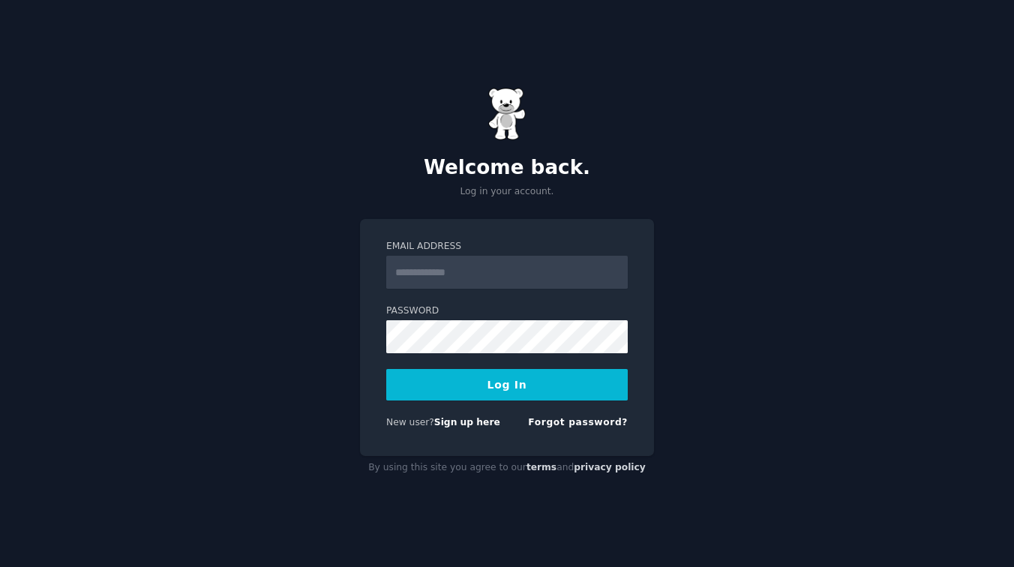
click at [0, 566] on nordpass-portal at bounding box center [0, 567] width 0 height 0
type input "**********"
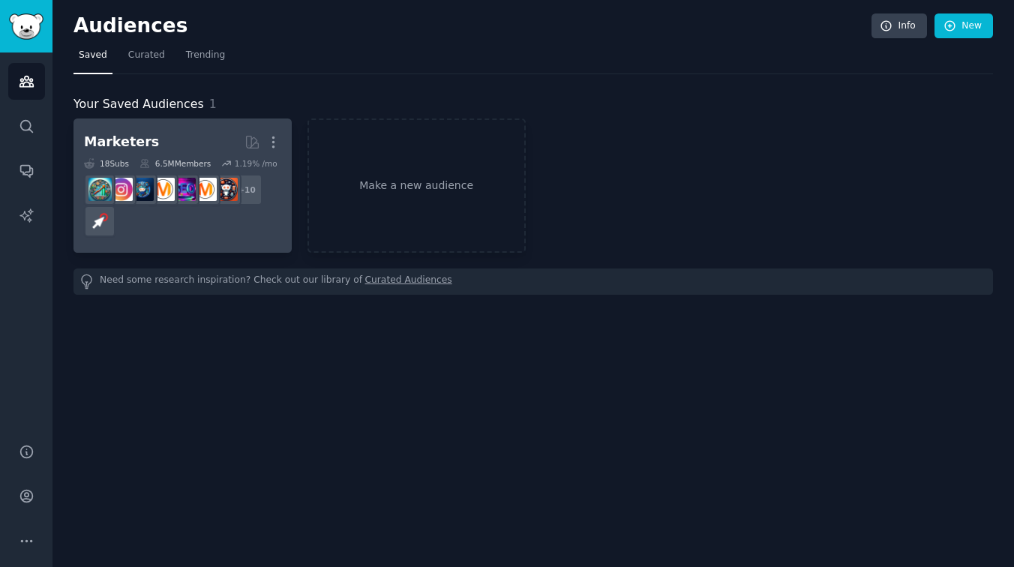
click at [196, 142] on h2 "Marketers More" at bounding box center [182, 142] width 197 height 26
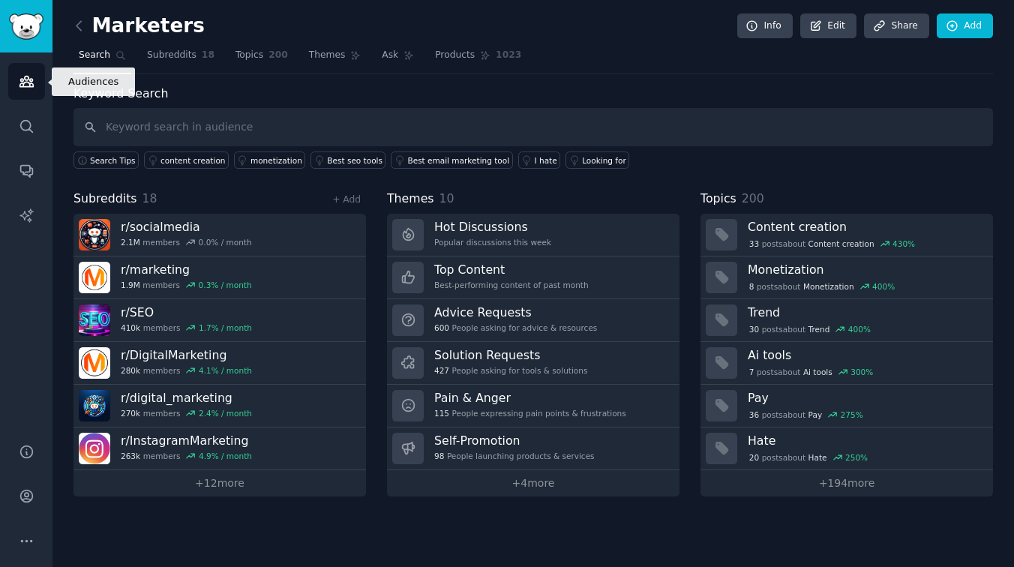
click at [25, 78] on icon "Sidebar" at bounding box center [27, 81] width 16 height 16
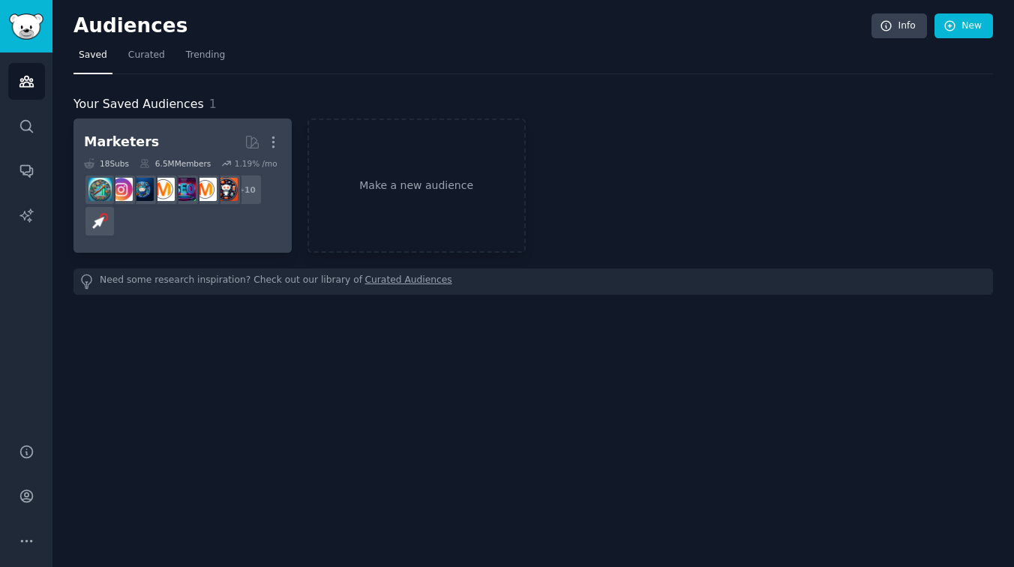
click at [163, 135] on h2 "Marketers More" at bounding box center [182, 142] width 197 height 26
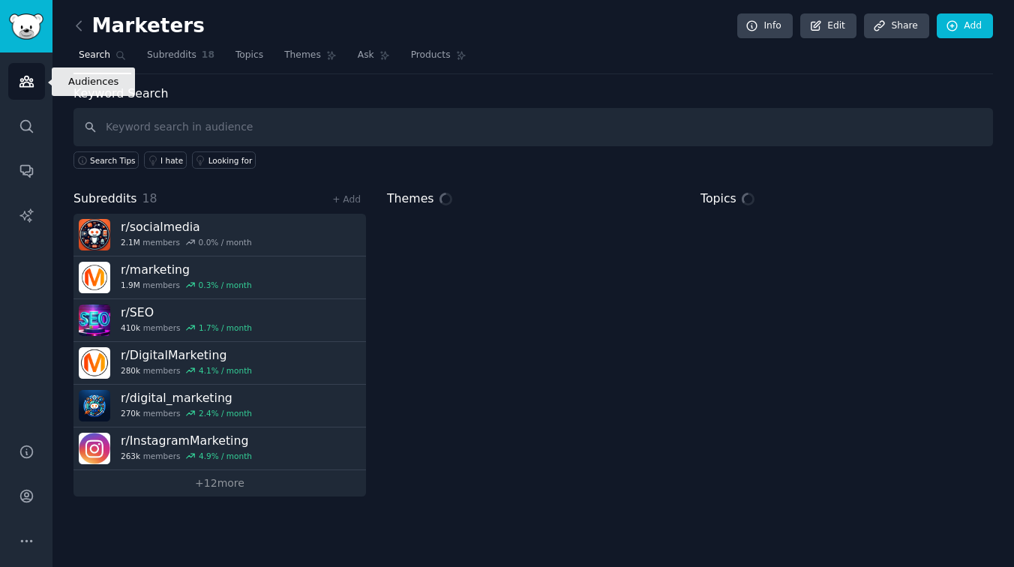
click at [25, 86] on icon "Sidebar" at bounding box center [25, 81] width 13 height 10
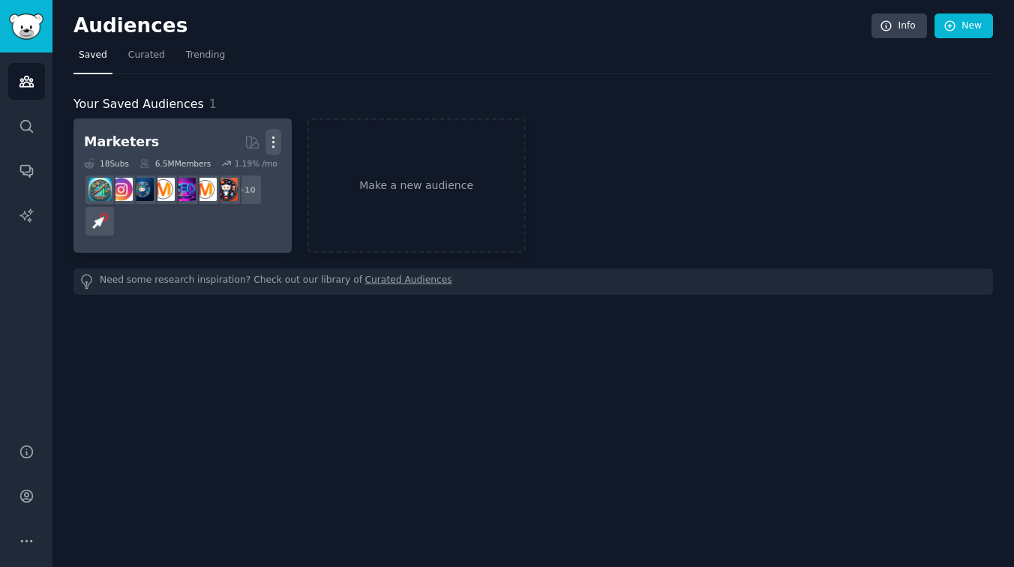
click at [274, 143] on icon "button" at bounding box center [273, 142] width 16 height 16
click at [231, 176] on p "Delete" at bounding box center [232, 174] width 34 height 16
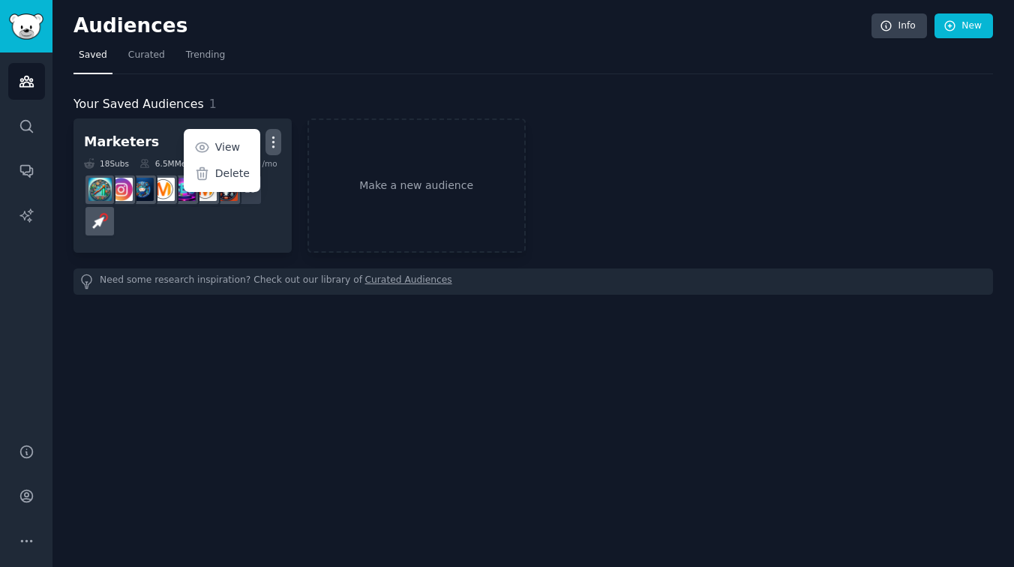
click at [402, 101] on div "Your Saved Audiences 1" at bounding box center [532, 104] width 919 height 19
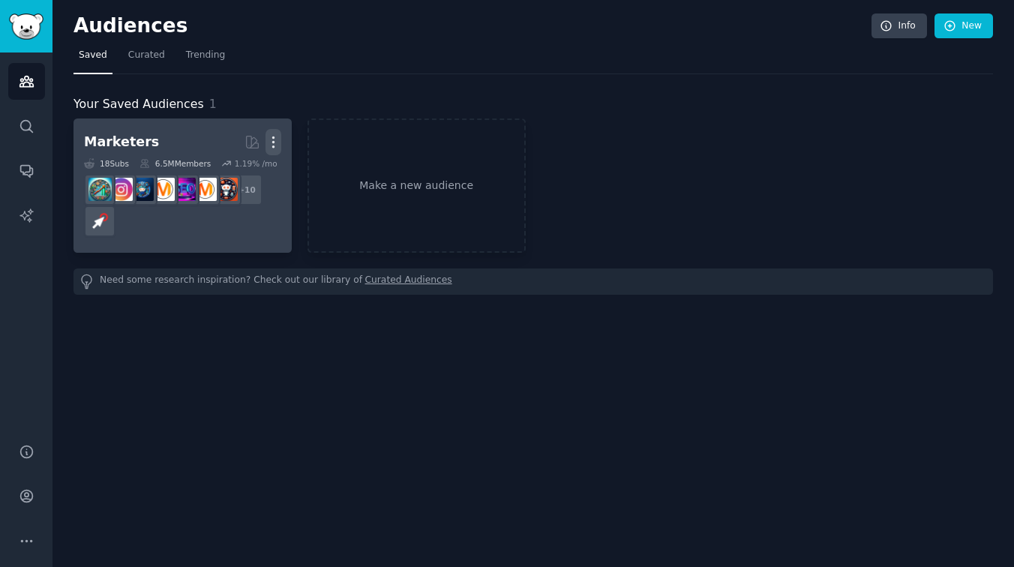
click at [273, 148] on icon "button" at bounding box center [272, 142] width 1 height 10
click at [235, 172] on p "Delete" at bounding box center [232, 174] width 34 height 16
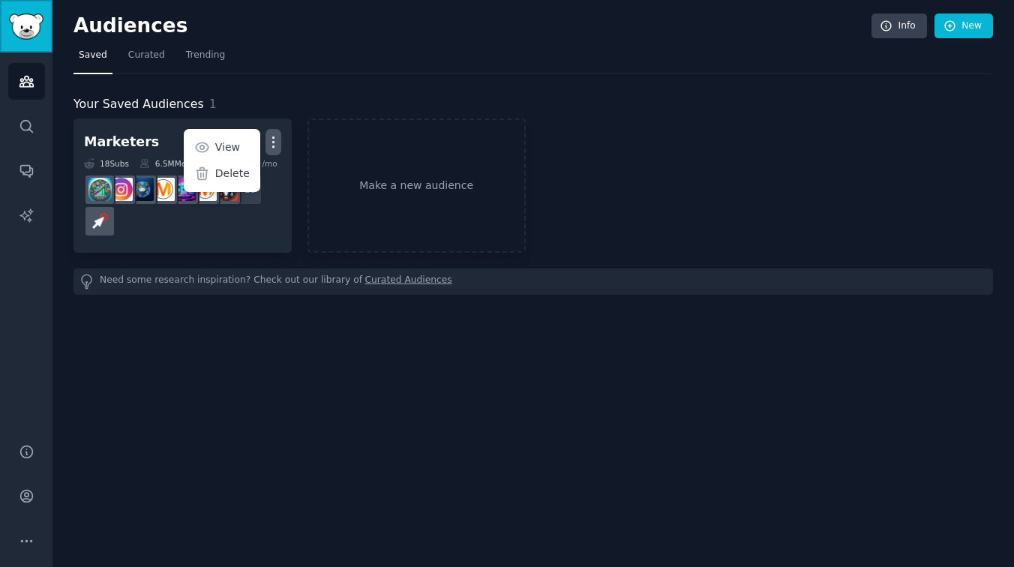
click at [35, 19] on img "Sidebar" at bounding box center [26, 26] width 34 height 26
click at [32, 21] on img "Sidebar" at bounding box center [26, 26] width 34 height 26
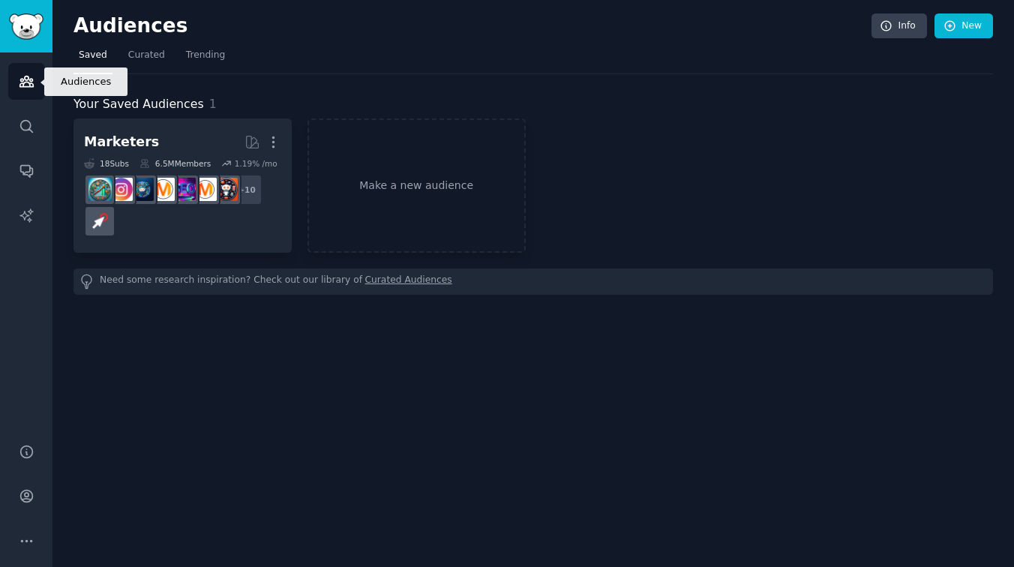
click at [26, 92] on link "Audiences" at bounding box center [26, 81] width 37 height 37
click at [25, 87] on icon "Sidebar" at bounding box center [27, 81] width 16 height 16
click at [25, 85] on icon "Sidebar" at bounding box center [27, 81] width 16 height 16
click at [34, 10] on link "Sidebar" at bounding box center [26, 26] width 52 height 52
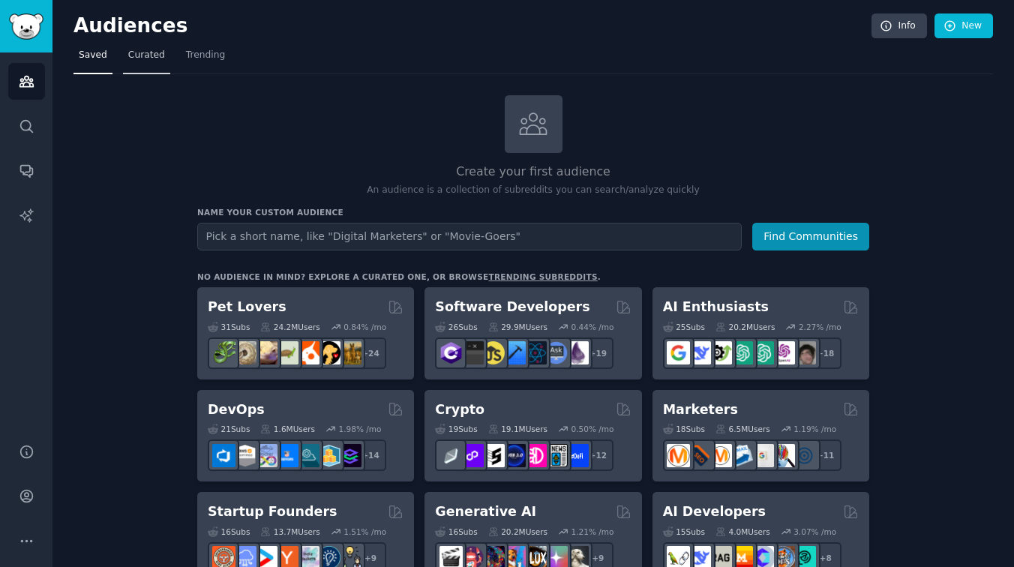
click at [138, 48] on link "Curated" at bounding box center [146, 58] width 47 height 31
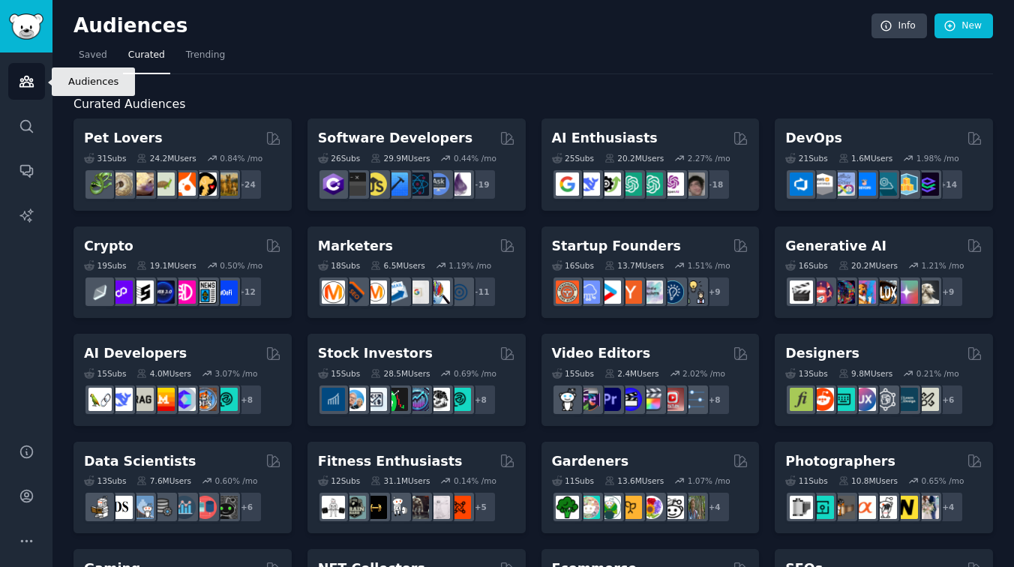
click at [31, 85] on icon "Sidebar" at bounding box center [27, 81] width 16 height 16
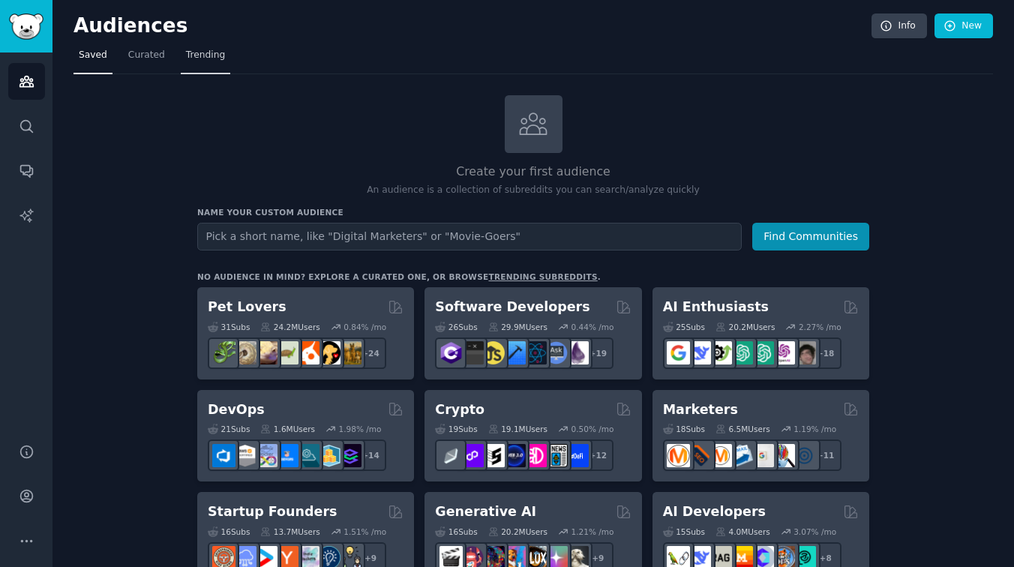
click at [203, 58] on span "Trending" at bounding box center [205, 55] width 39 height 13
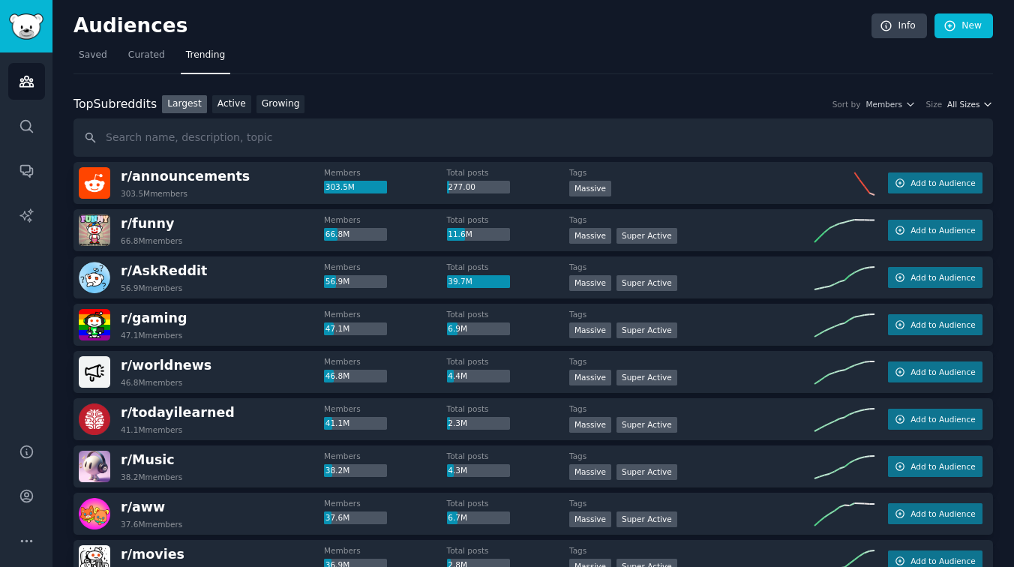
click at [955, 108] on span "All Sizes" at bounding box center [963, 104] width 32 height 10
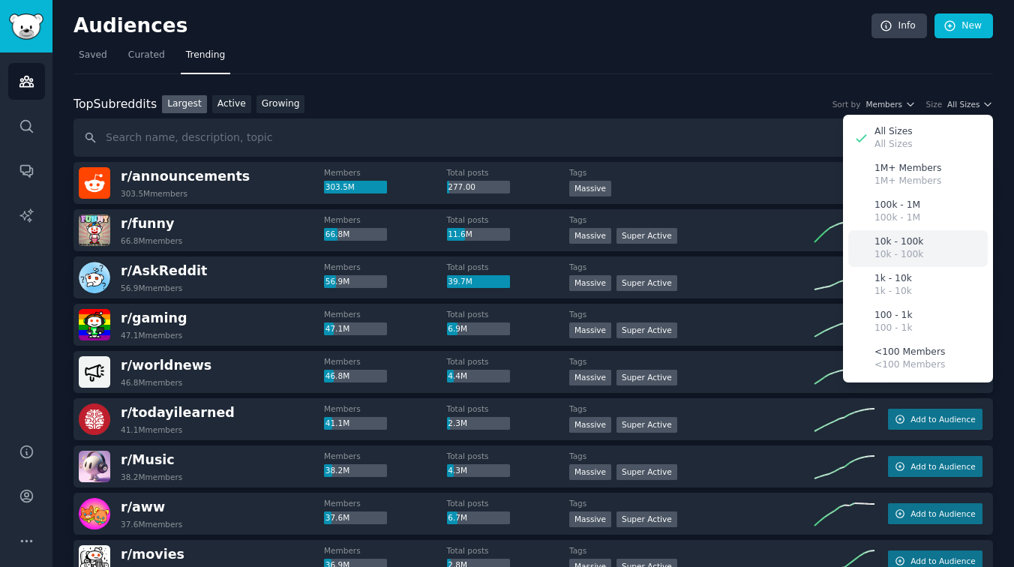
click at [905, 247] on p "10k - 100k" at bounding box center [898, 241] width 49 height 13
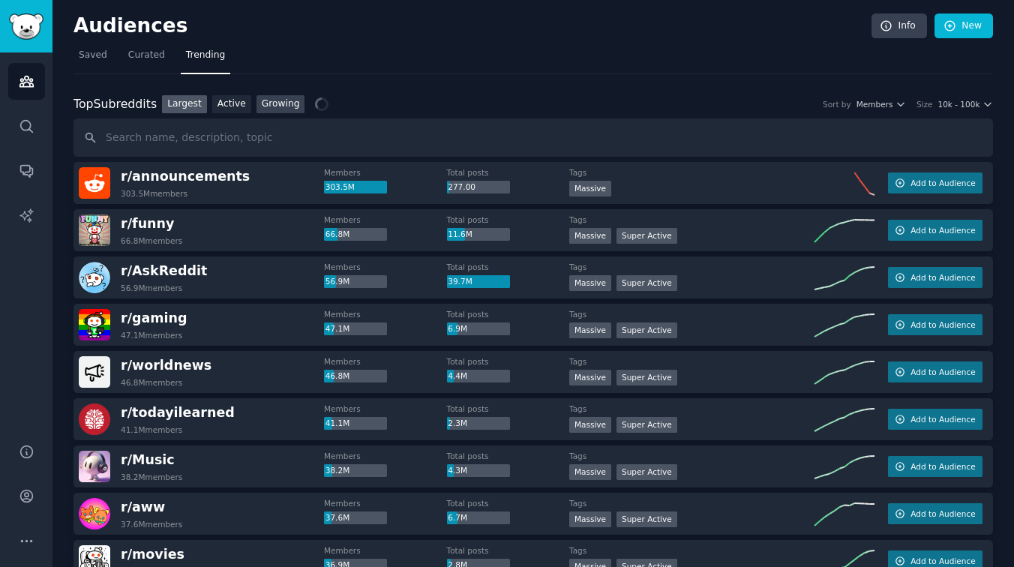
click at [266, 103] on link "Growing" at bounding box center [280, 104] width 49 height 19
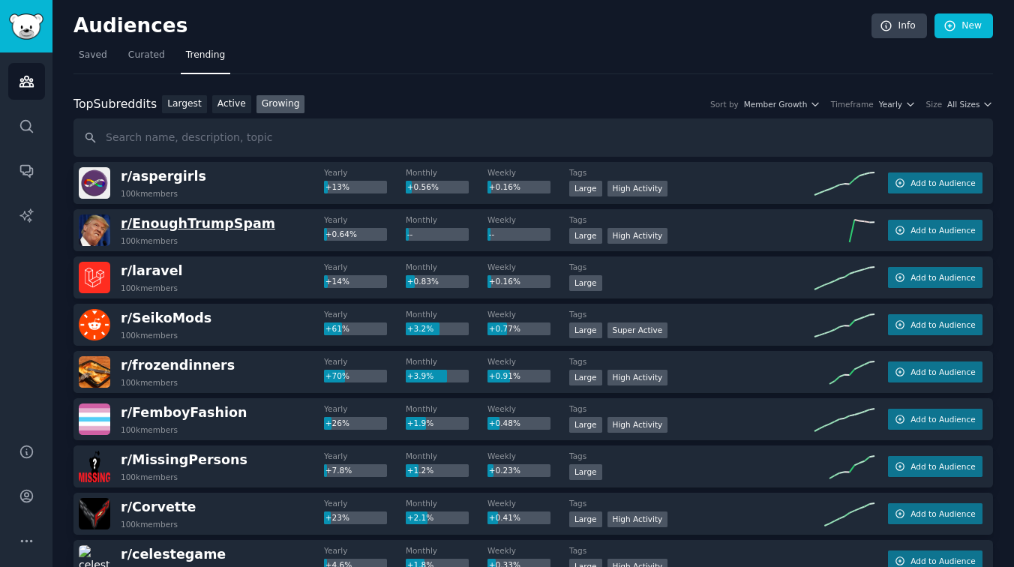
click at [214, 225] on span "r/ EnoughTrumpSpam" at bounding box center [198, 223] width 154 height 15
click at [214, 226] on span "r/ EnoughTrumpSpam" at bounding box center [198, 223] width 154 height 15
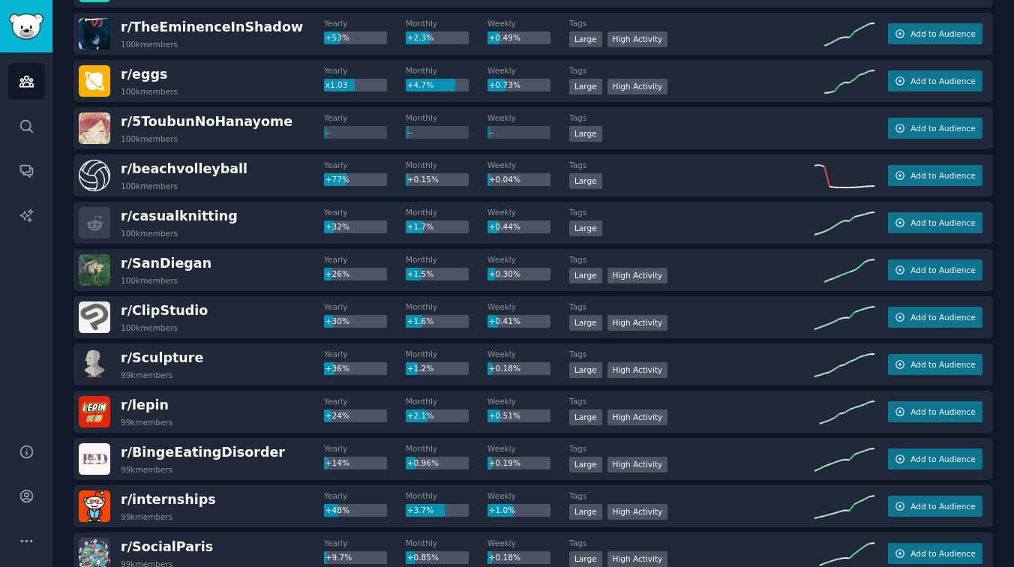
scroll to position [877, 0]
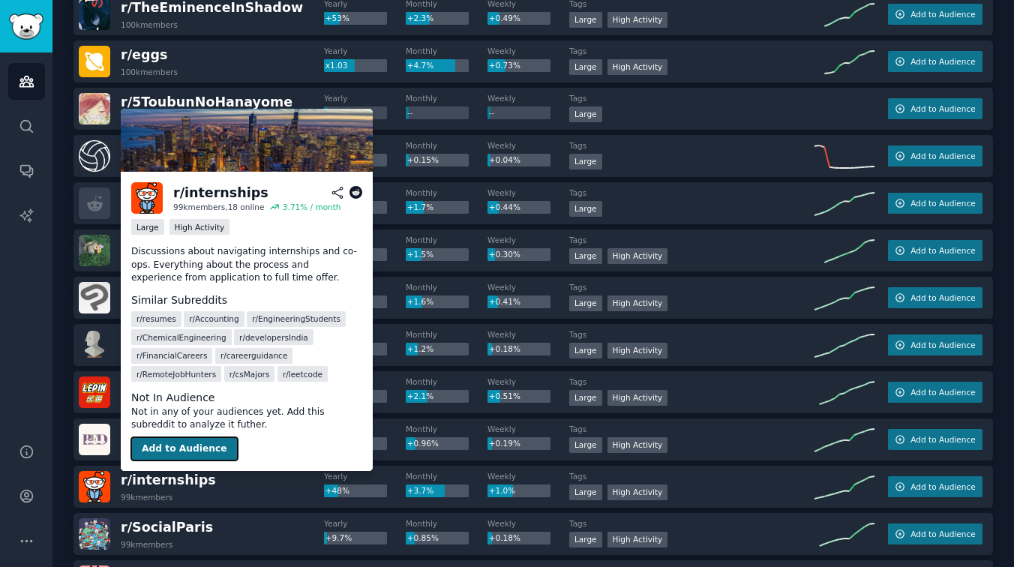
click at [190, 451] on button "Add to Audience" at bounding box center [184, 449] width 106 height 24
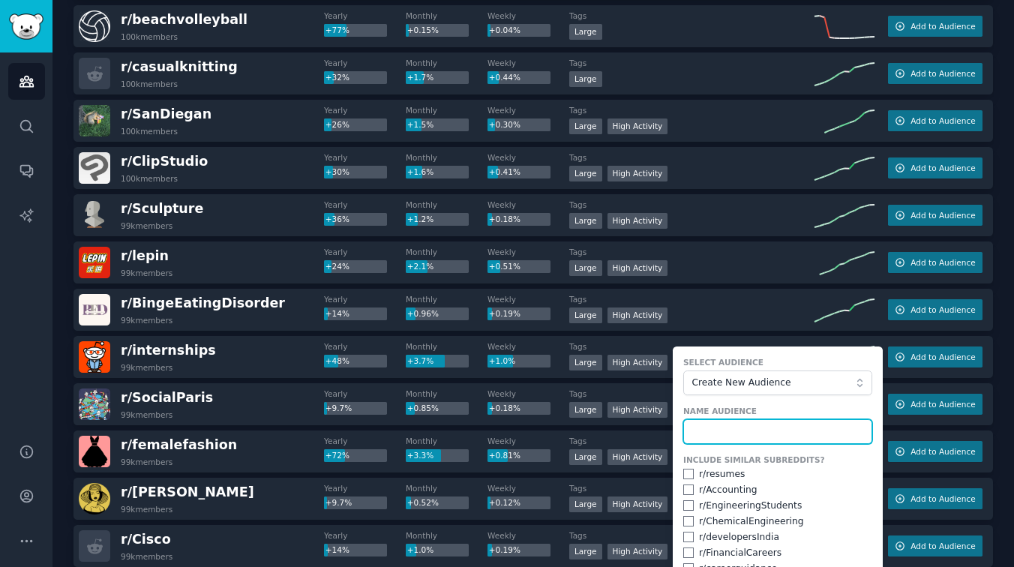
scroll to position [1161, 0]
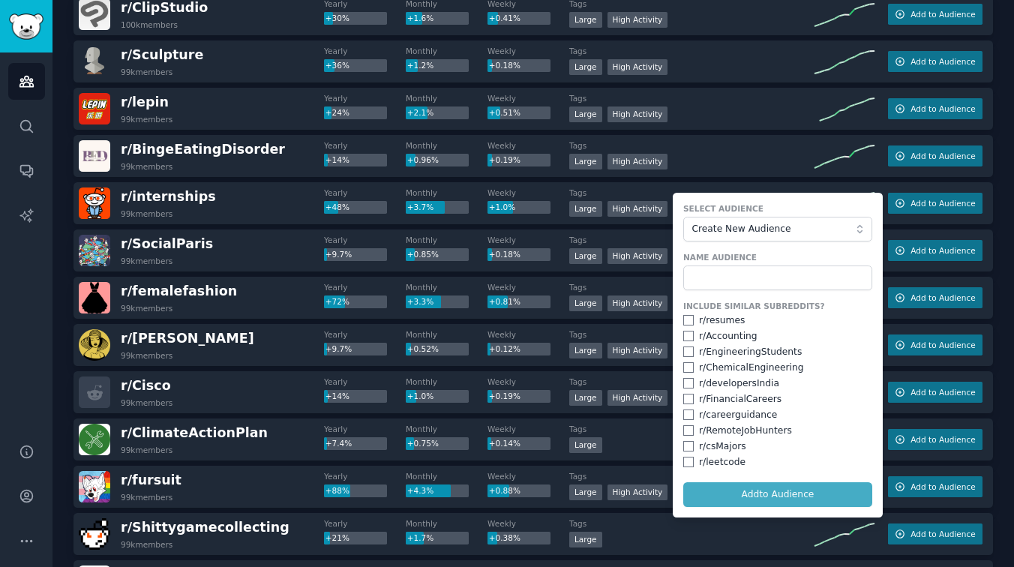
click at [769, 161] on div ">= 80th percentile for submissions / day Large High Activity" at bounding box center [691, 163] width 245 height 19
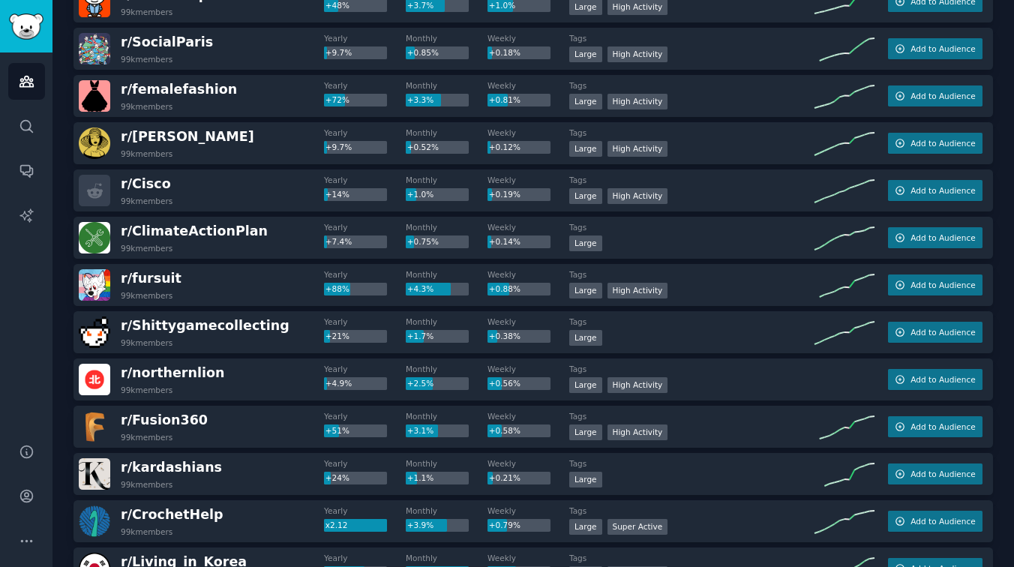
scroll to position [1443, 0]
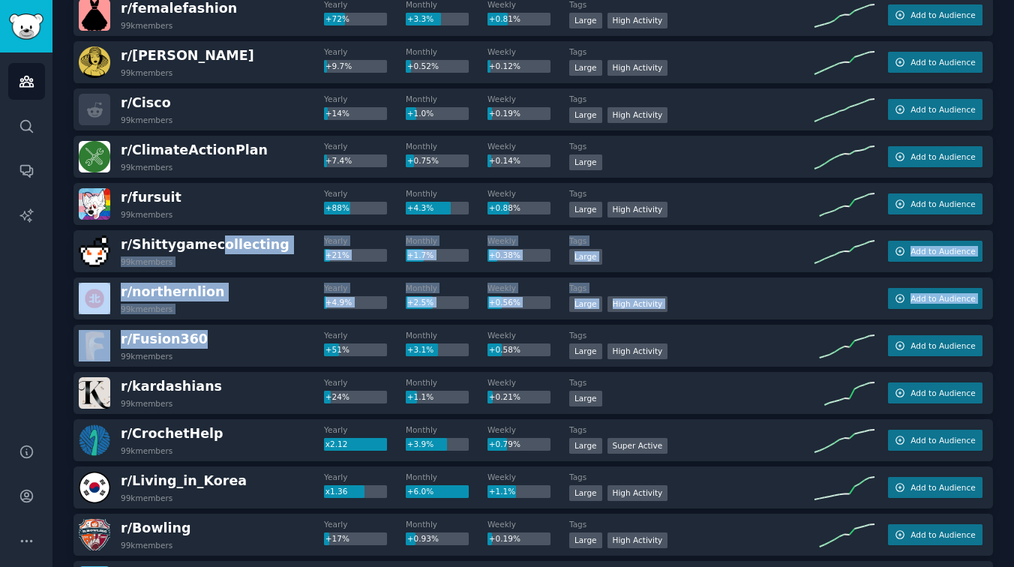
drag, startPoint x: 209, startPoint y: 247, endPoint x: 196, endPoint y: 331, distance: 84.3
click at [252, 311] on div "r/ northernlion 99k members" at bounding box center [201, 298] width 245 height 31
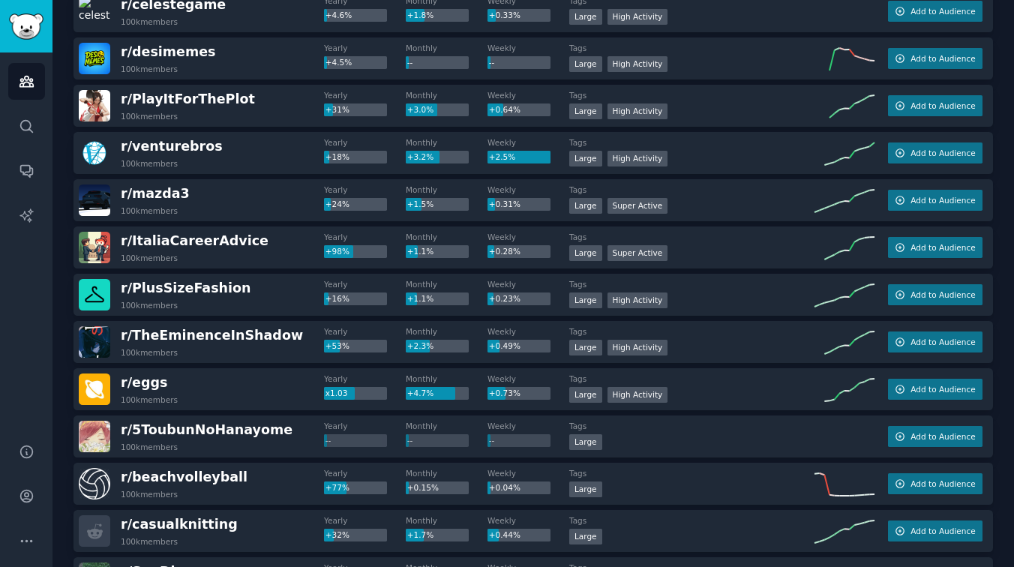
scroll to position [0, 0]
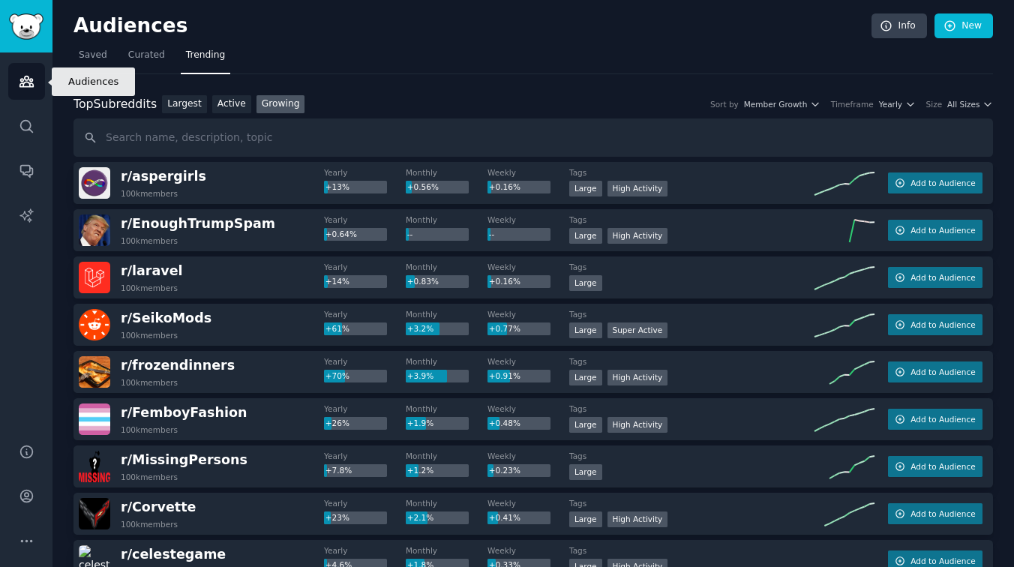
click at [19, 84] on icon "Sidebar" at bounding box center [25, 81] width 13 height 10
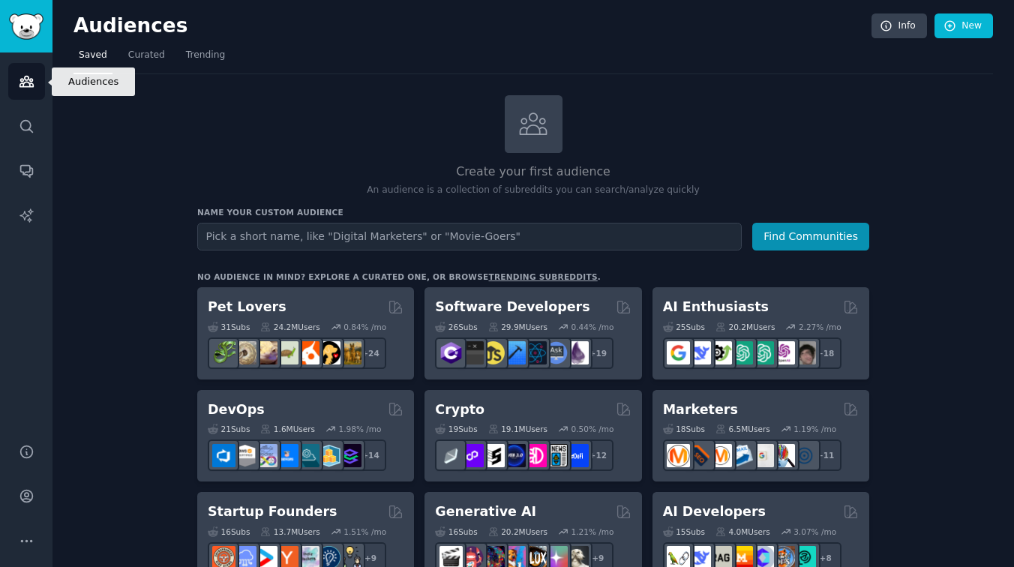
click at [25, 89] on link "Audiences" at bounding box center [26, 81] width 37 height 37
click at [35, 19] on img "Sidebar" at bounding box center [26, 26] width 34 height 26
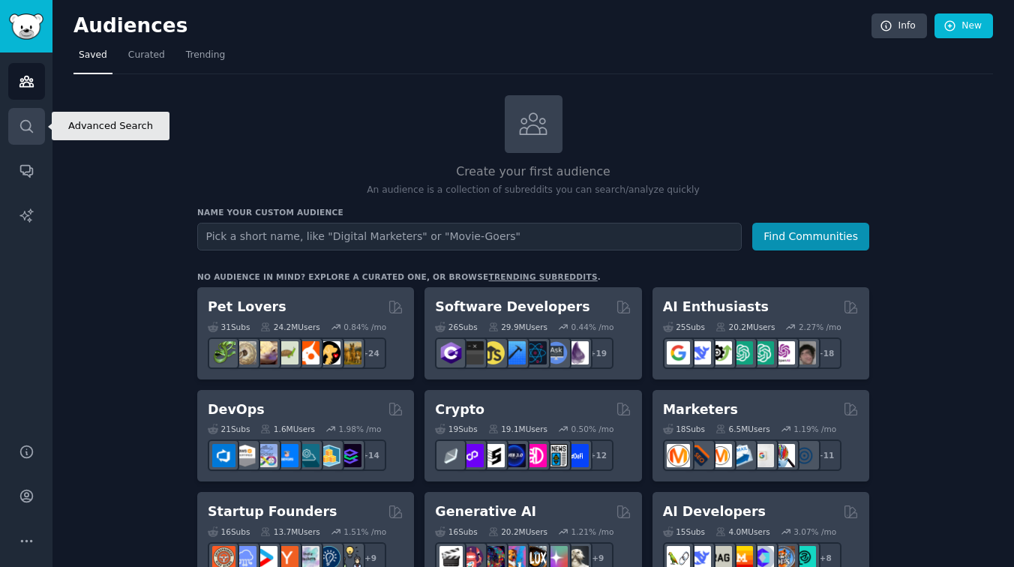
click at [21, 125] on icon "Sidebar" at bounding box center [27, 126] width 16 height 16
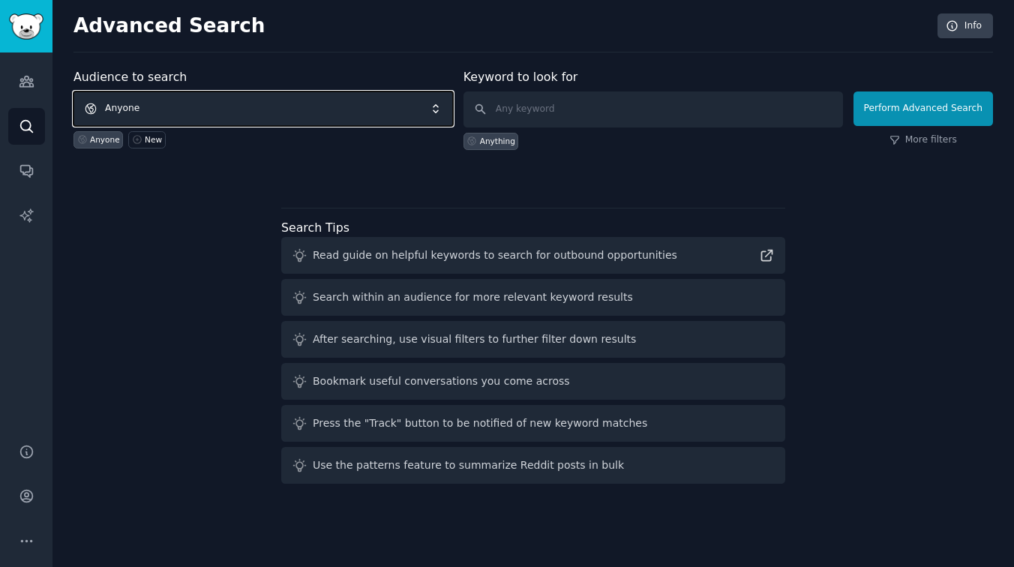
click at [114, 109] on span "Anyone" at bounding box center [262, 108] width 379 height 34
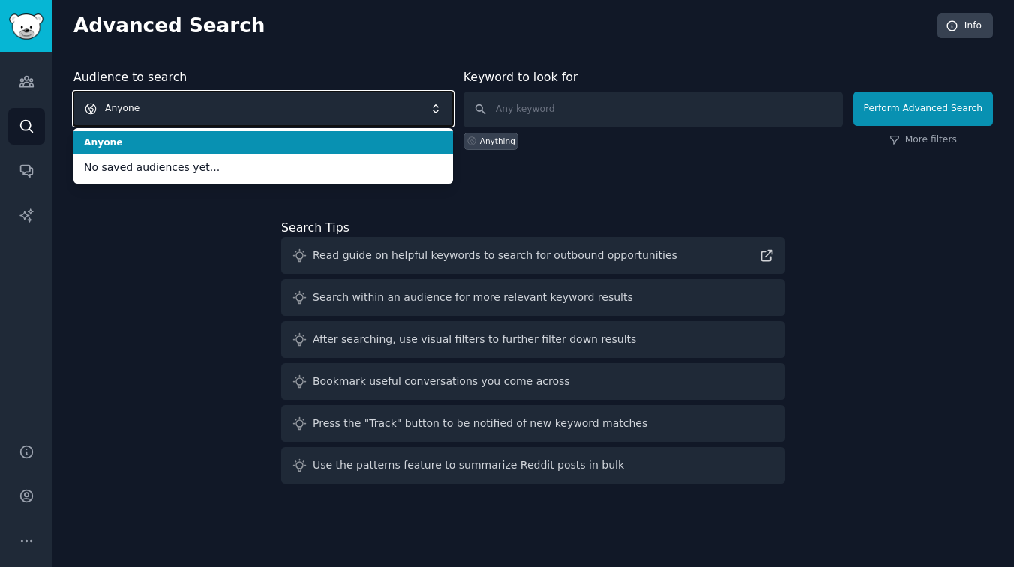
click at [148, 106] on span "Anyone" at bounding box center [262, 108] width 379 height 34
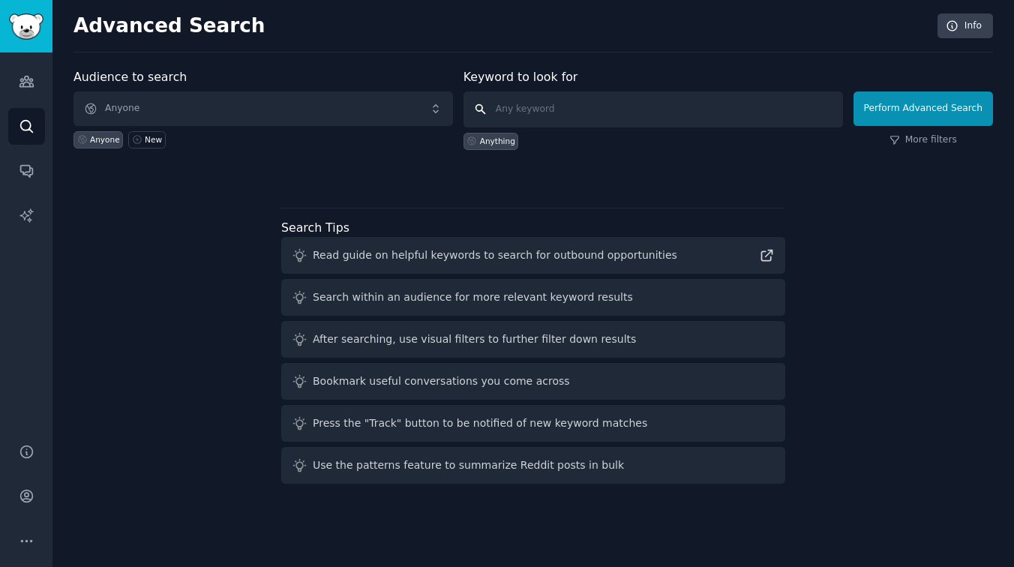
click at [521, 117] on input "text" at bounding box center [652, 109] width 379 height 36
type input "piano"
click button "Perform Advanced Search" at bounding box center [922, 108] width 139 height 34
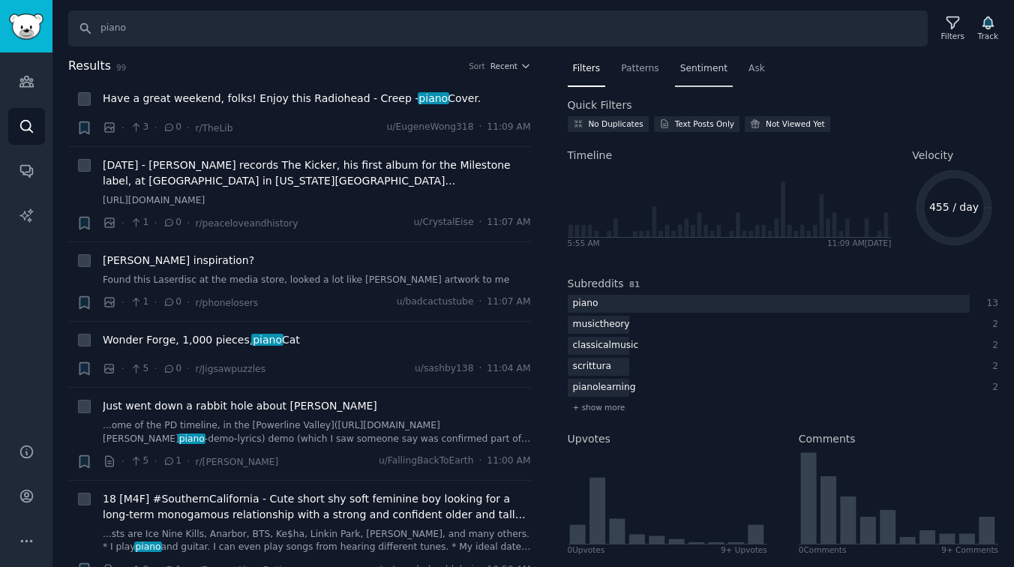
click at [705, 67] on span "Sentiment" at bounding box center [703, 68] width 47 height 13
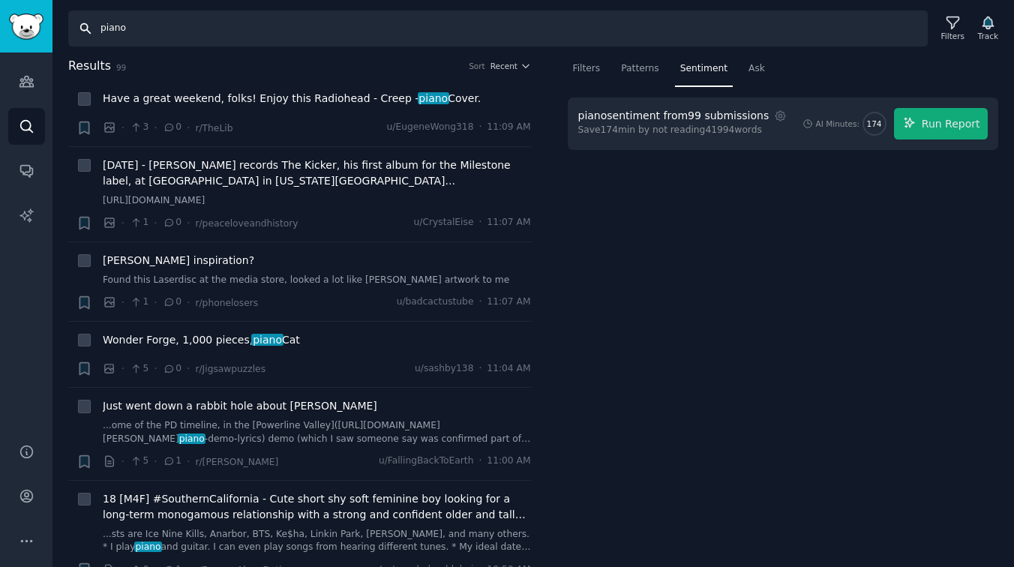
click at [139, 27] on input "piano" at bounding box center [497, 28] width 859 height 36
type input "p"
type input "ear training"
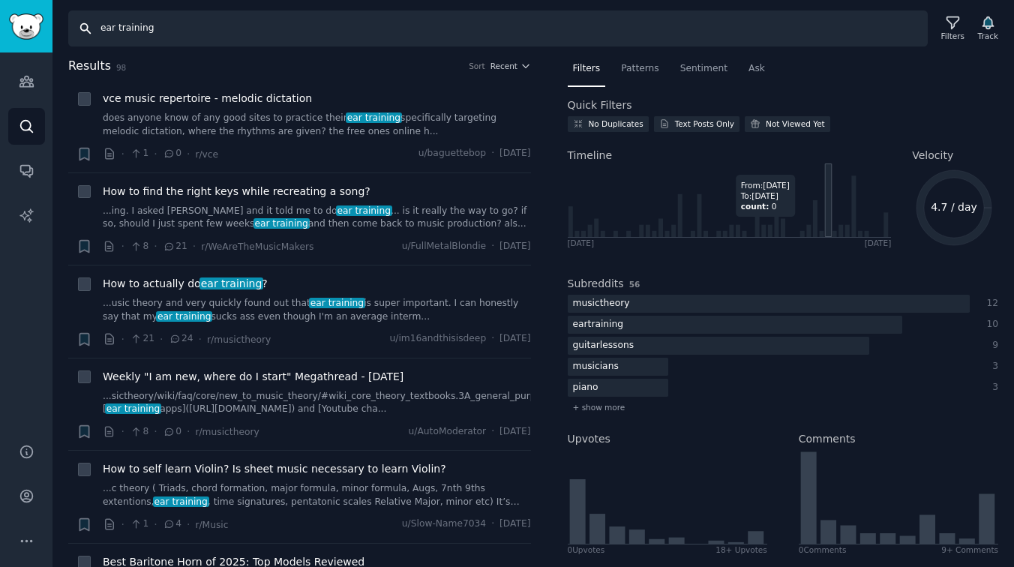
scroll to position [193, 0]
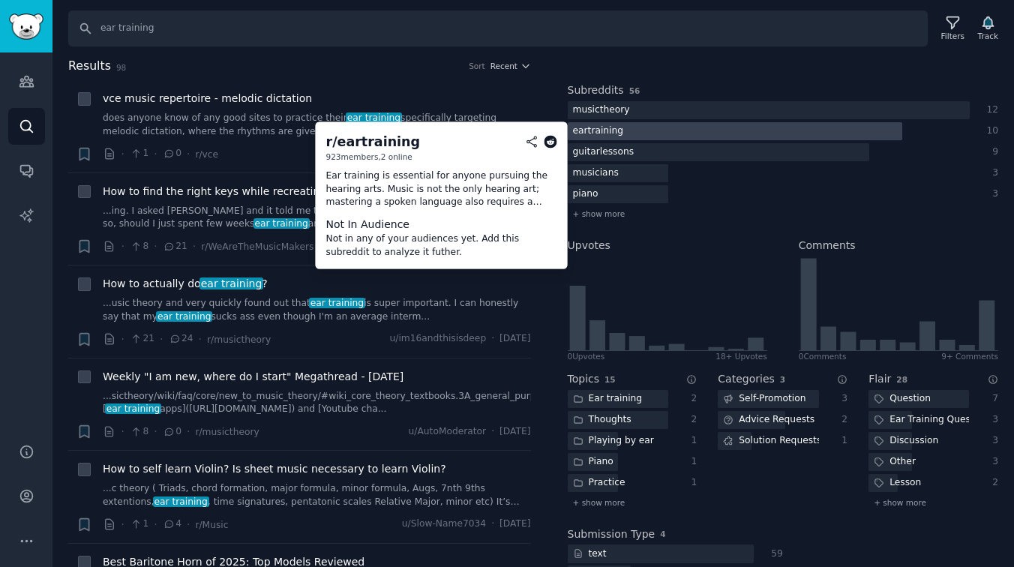
click at [716, 133] on div at bounding box center [735, 131] width 335 height 19
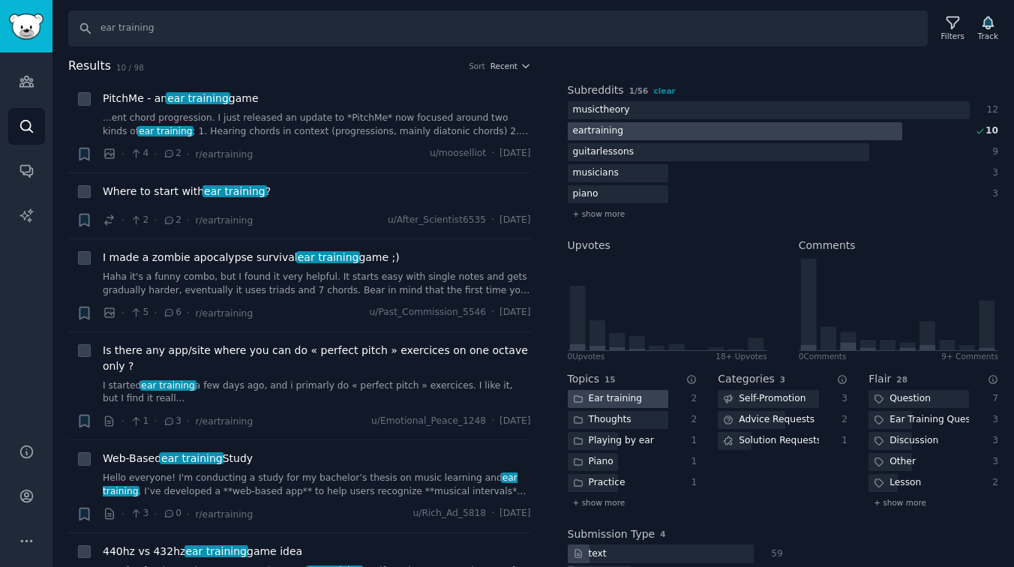
click at [640, 398] on div "Ear training" at bounding box center [608, 399] width 80 height 19
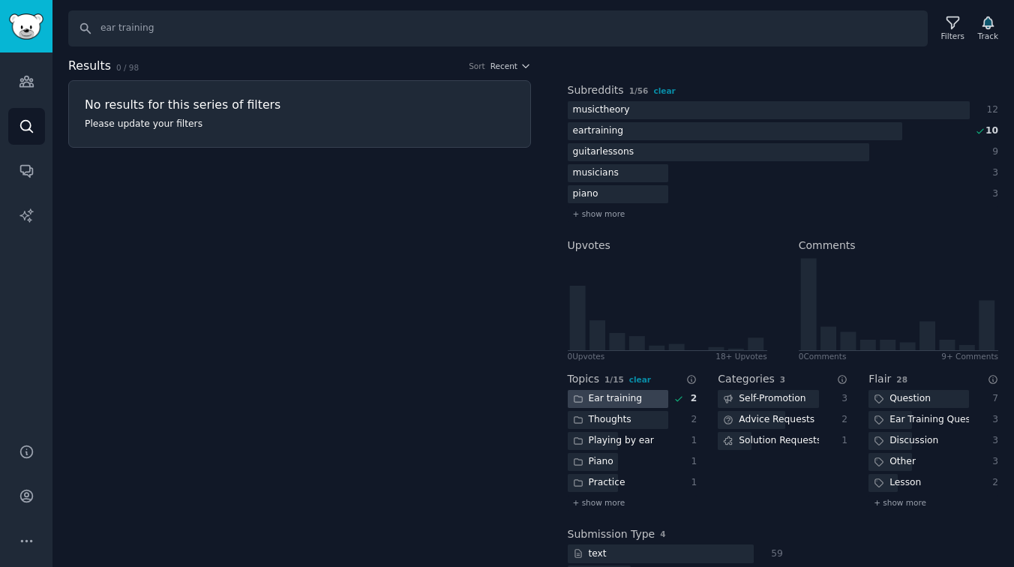
click at [641, 398] on div "Ear training" at bounding box center [608, 399] width 80 height 19
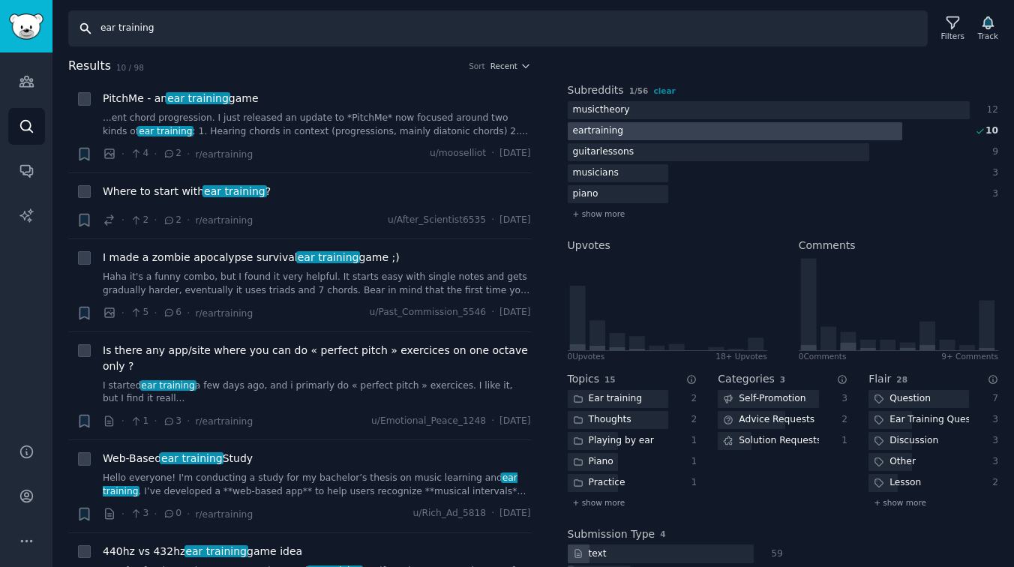
click at [172, 23] on input "ear training" at bounding box center [497, 28] width 859 height 36
click at [172, 22] on input "ear training" at bounding box center [497, 28] width 859 height 36
type input "hybrid car"
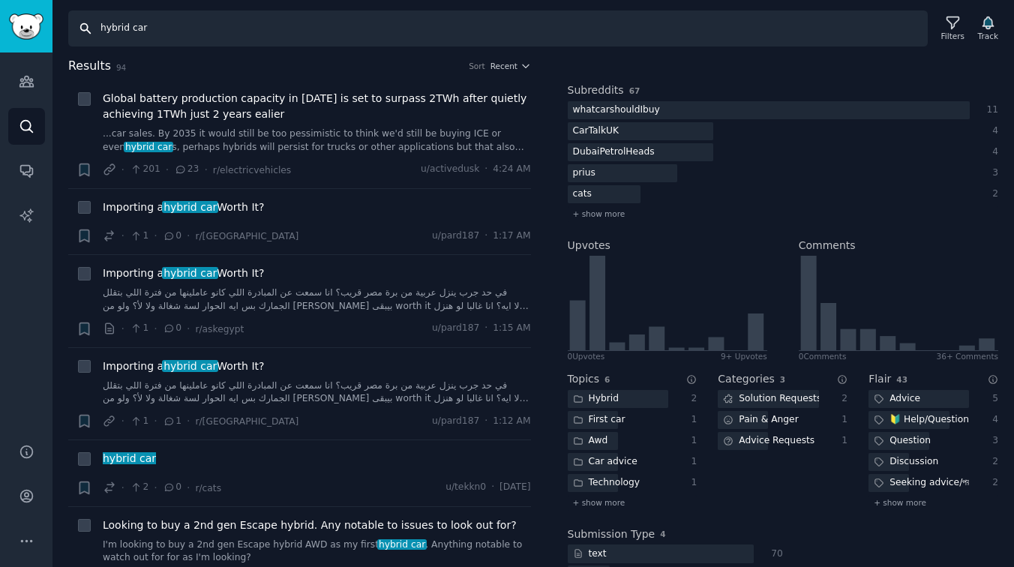
drag, startPoint x: 154, startPoint y: 34, endPoint x: 26, endPoint y: 21, distance: 128.9
click at [26, 21] on div "Help Audiences Search Conversations AI Reports Help Account More Search hybrid …" at bounding box center [507, 283] width 1014 height 567
click at [25, 89] on link "Audiences" at bounding box center [26, 81] width 37 height 37
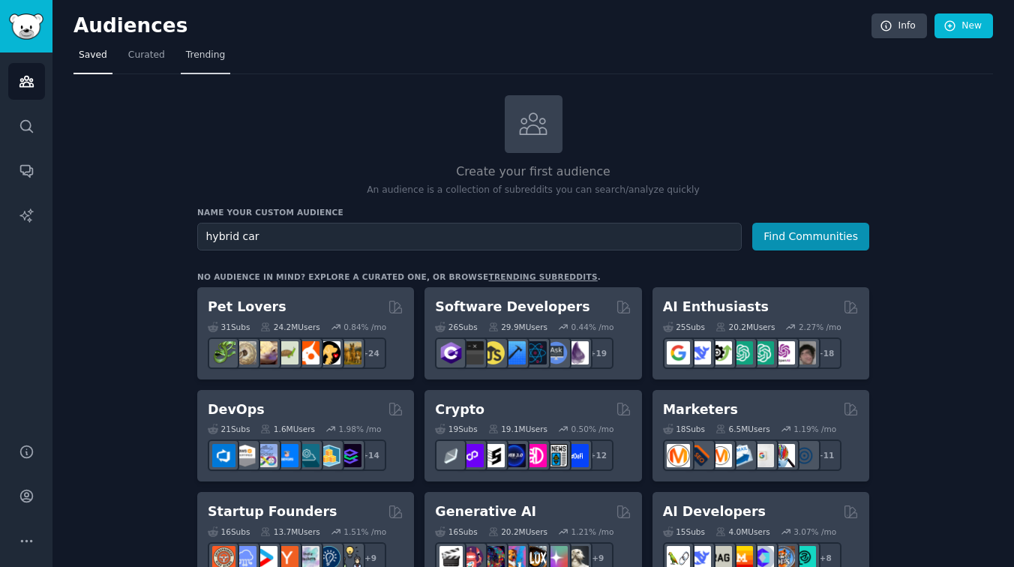
click at [752, 223] on button "Find Communities" at bounding box center [810, 237] width 117 height 28
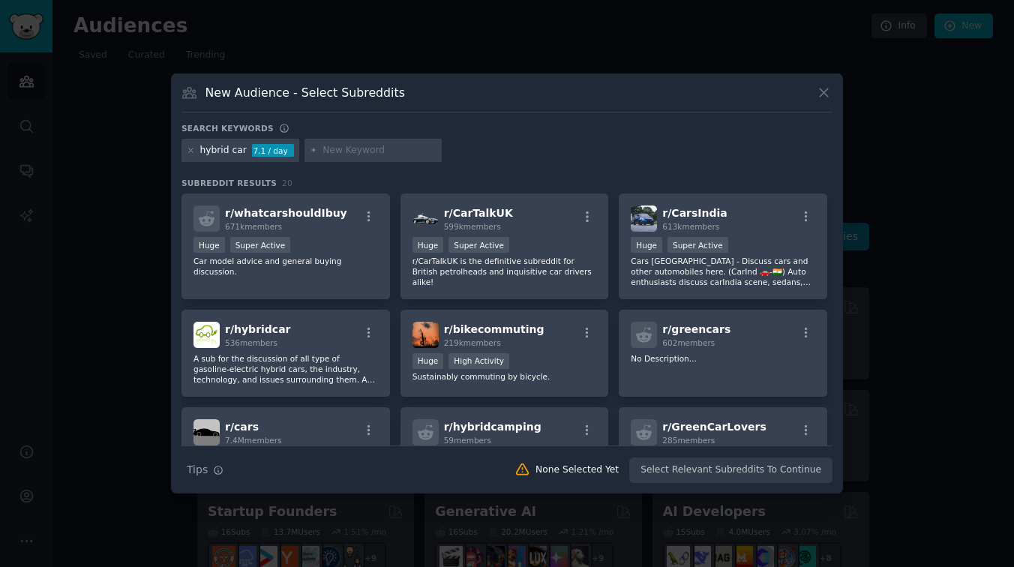
click at [823, 92] on icon at bounding box center [824, 92] width 8 height 8
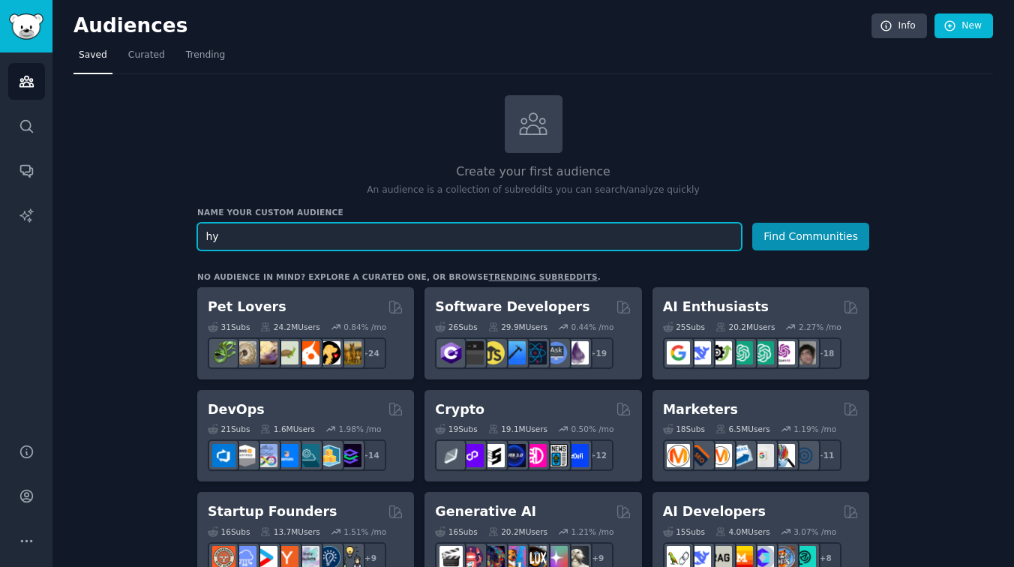
type input "h"
type input "exporting"
click at [752, 223] on button "Find Communities" at bounding box center [810, 237] width 117 height 28
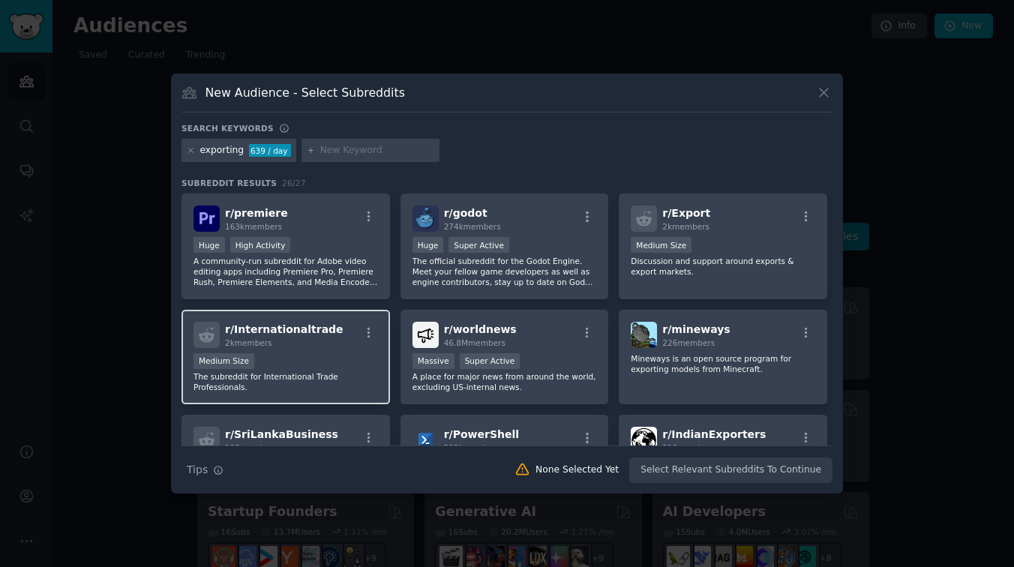
click at [299, 371] on p "The subreddit for International Trade Professionals." at bounding box center [285, 381] width 184 height 21
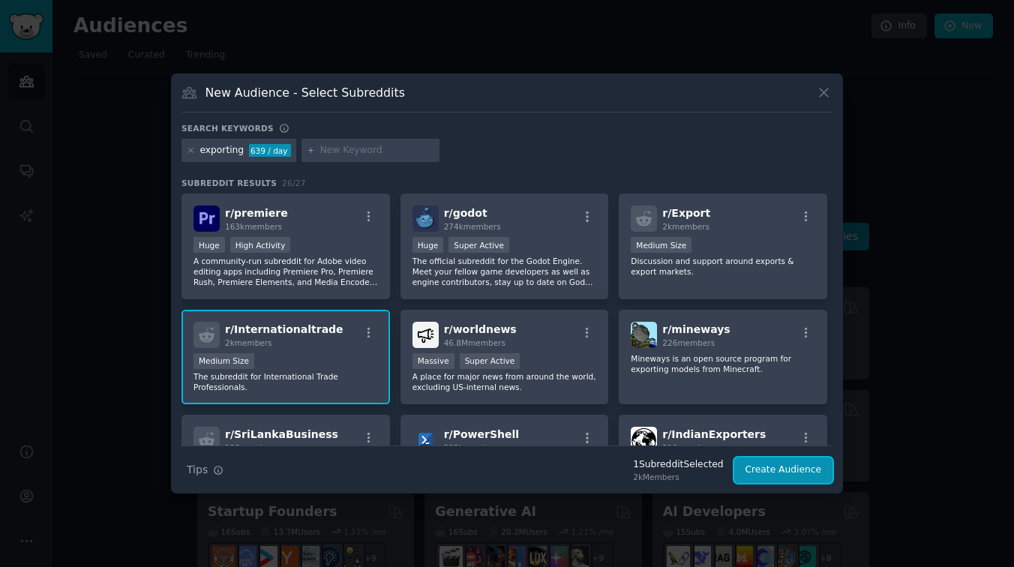
click at [808, 465] on button "Create Audience" at bounding box center [783, 469] width 99 height 25
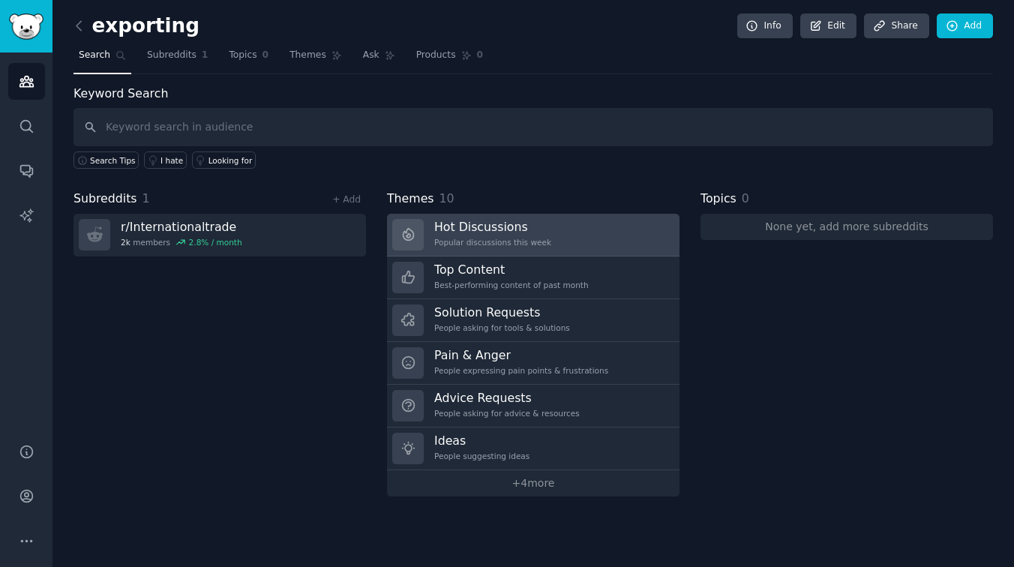
click at [473, 229] on h3 "Hot Discussions" at bounding box center [492, 227] width 117 height 16
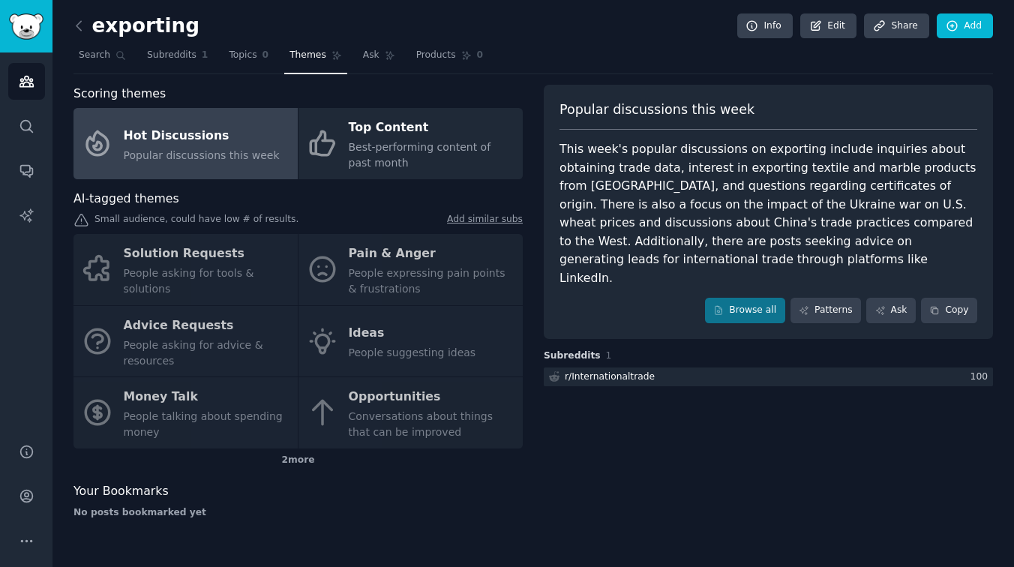
click at [160, 264] on div "Solution Requests People asking for tools & solutions Pain & Anger People expre…" at bounding box center [297, 341] width 449 height 214
click at [171, 256] on div "Solution Requests People asking for tools & solutions Pain & Anger People expre…" at bounding box center [297, 341] width 449 height 214
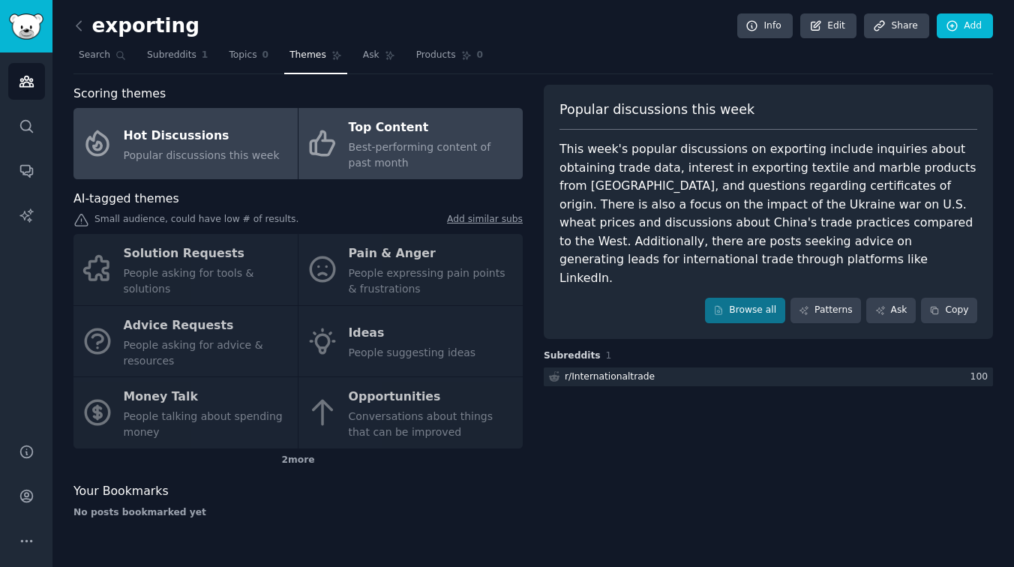
click at [400, 112] on link "Top Content Best-performing content of past month" at bounding box center [410, 143] width 224 height 71
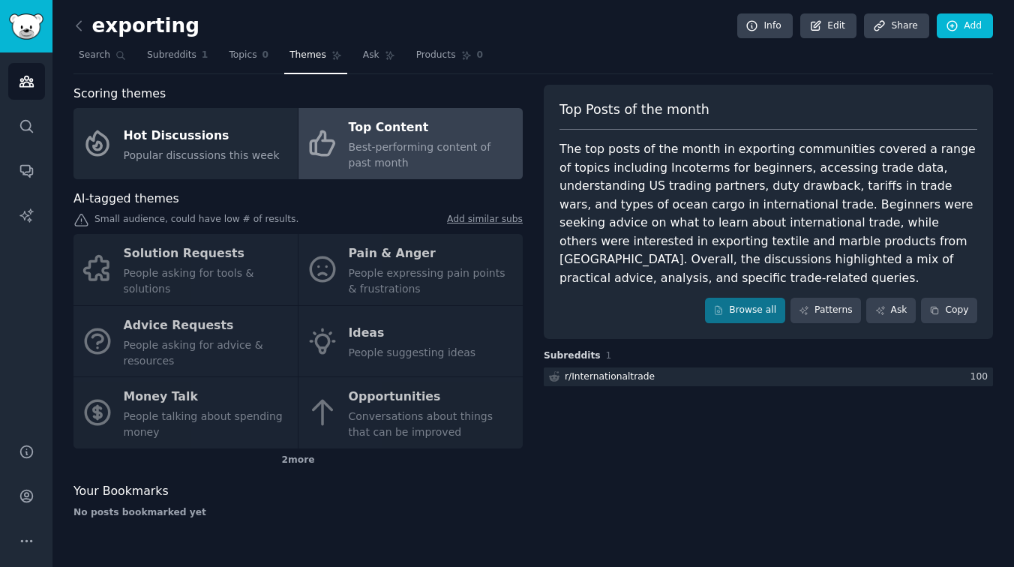
click at [382, 262] on div "Solution Requests People asking for tools & solutions Pain & Anger People expre…" at bounding box center [297, 341] width 449 height 214
click at [15, 80] on link "Audiences" at bounding box center [26, 81] width 37 height 37
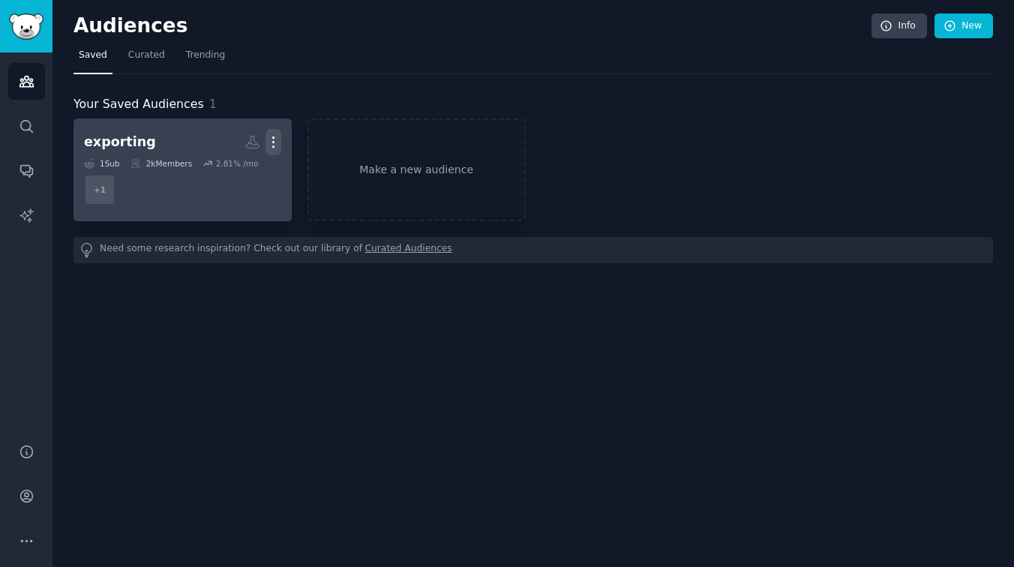
click at [274, 148] on icon "button" at bounding box center [273, 142] width 16 height 16
click at [242, 171] on p "Delete" at bounding box center [232, 174] width 34 height 16
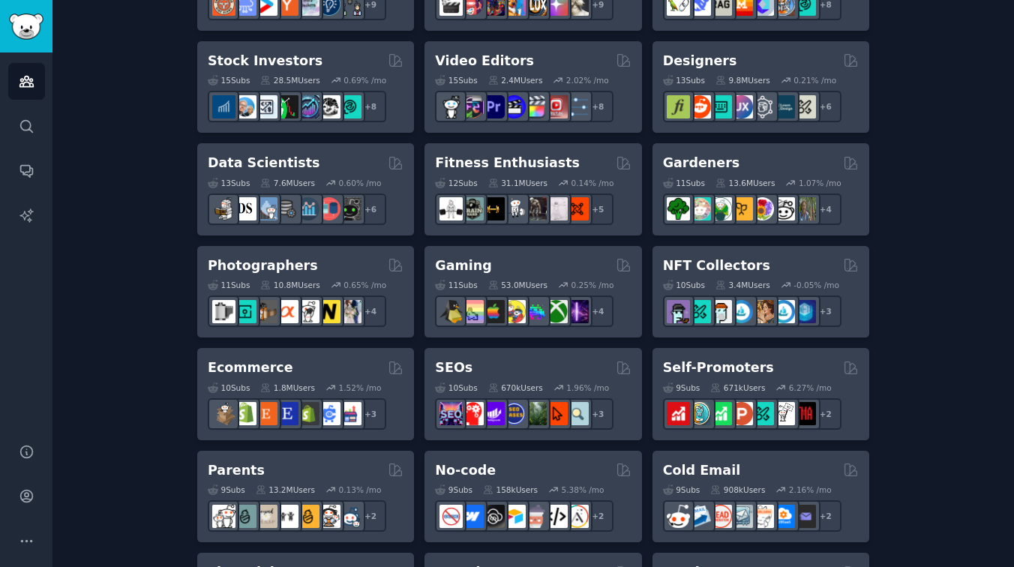
scroll to position [611, 0]
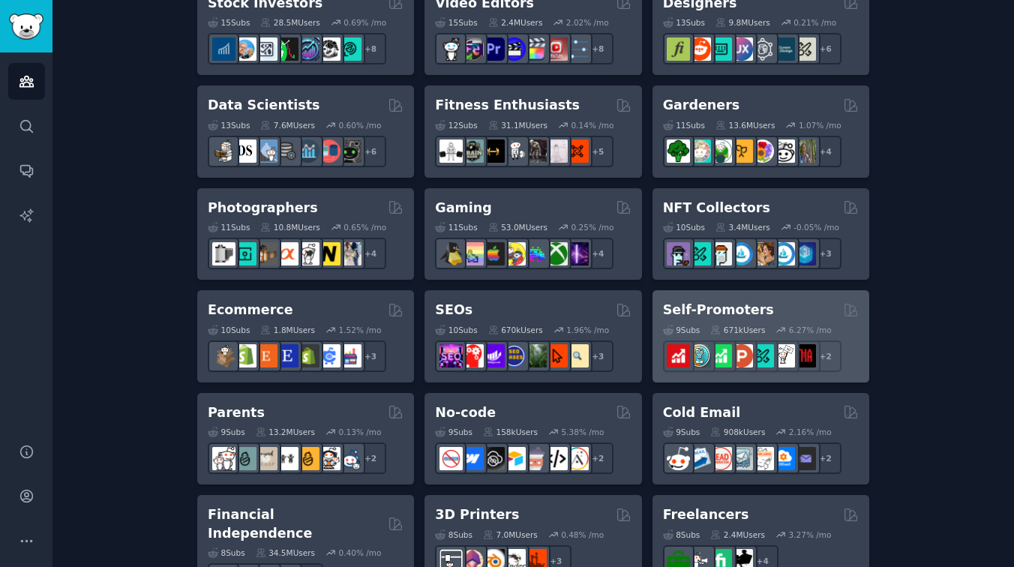
click at [770, 313] on div "Self-Promoters" at bounding box center [761, 310] width 196 height 19
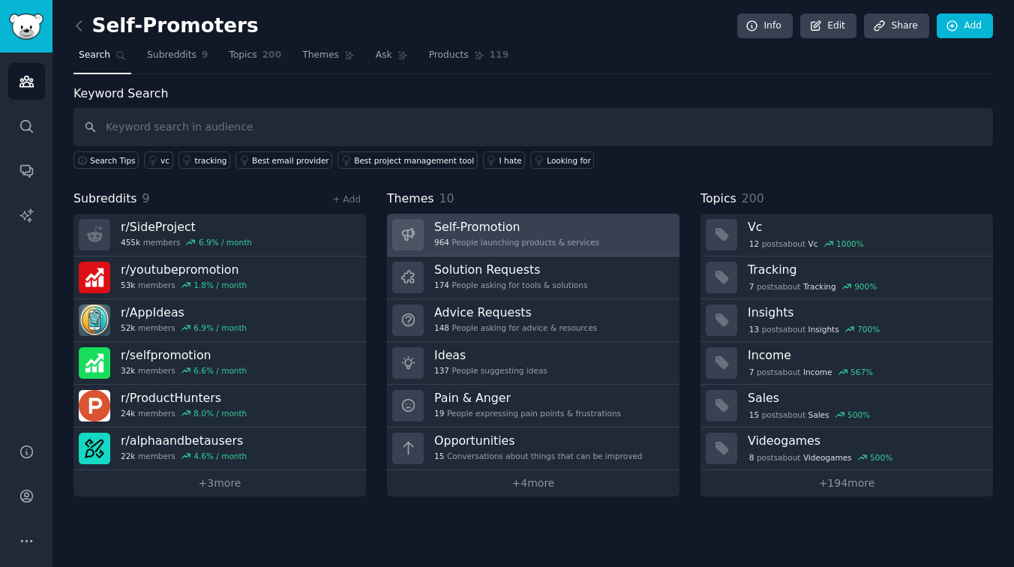
click at [587, 228] on h3 "Self-Promotion" at bounding box center [516, 227] width 165 height 16
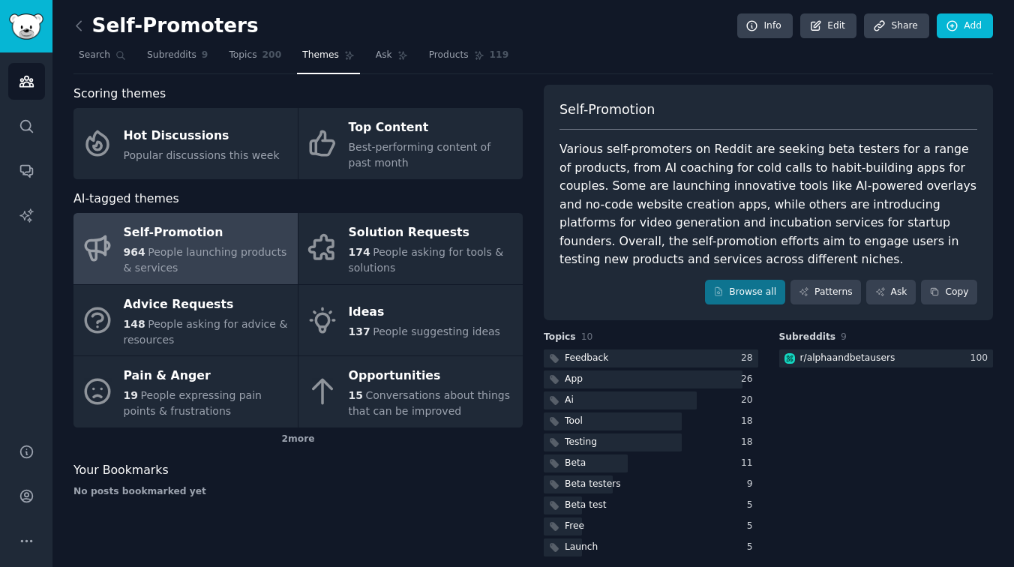
scroll to position [13, 0]
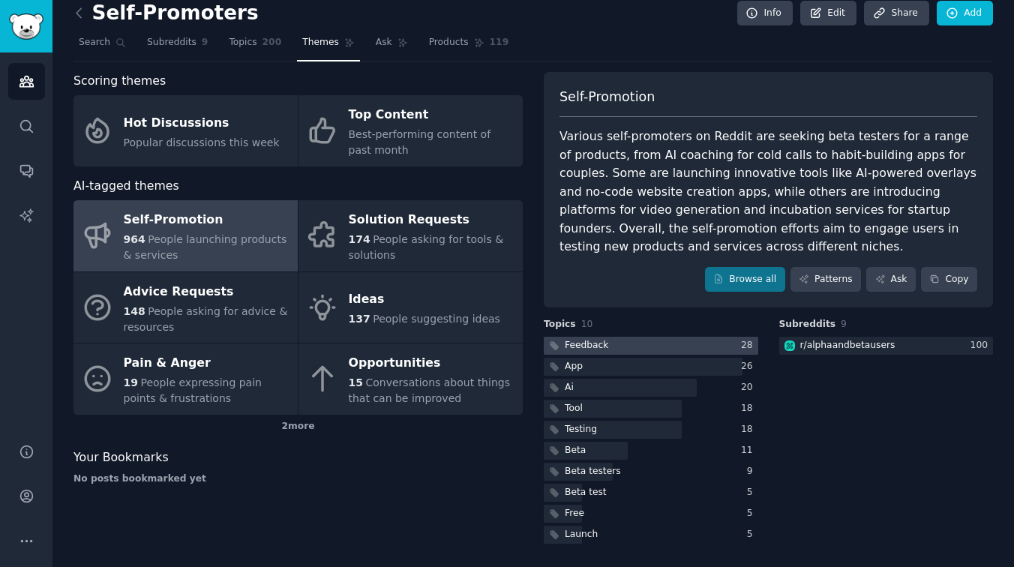
click at [649, 343] on div at bounding box center [651, 346] width 214 height 19
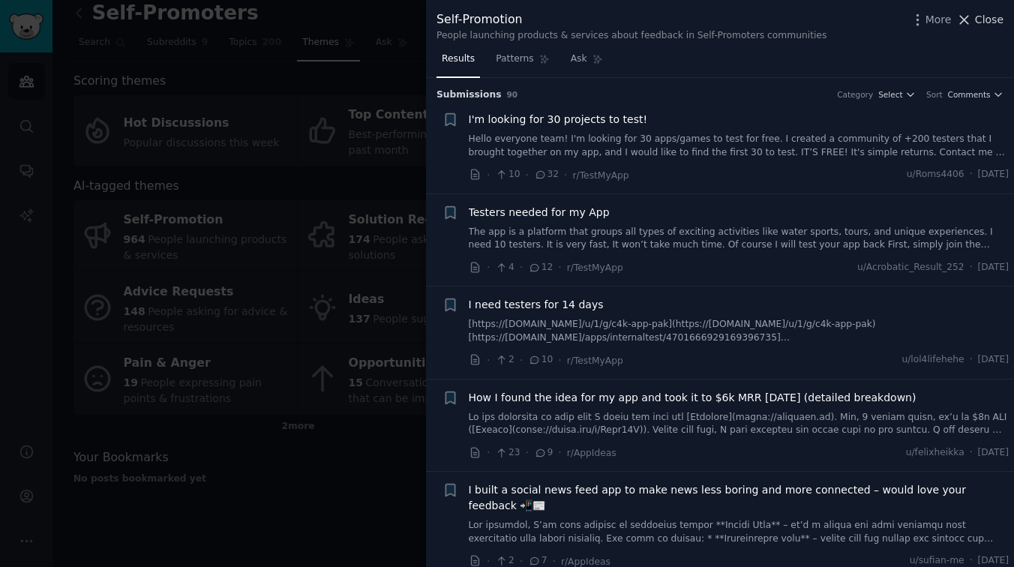
click at [991, 14] on span "Close" at bounding box center [989, 20] width 28 height 16
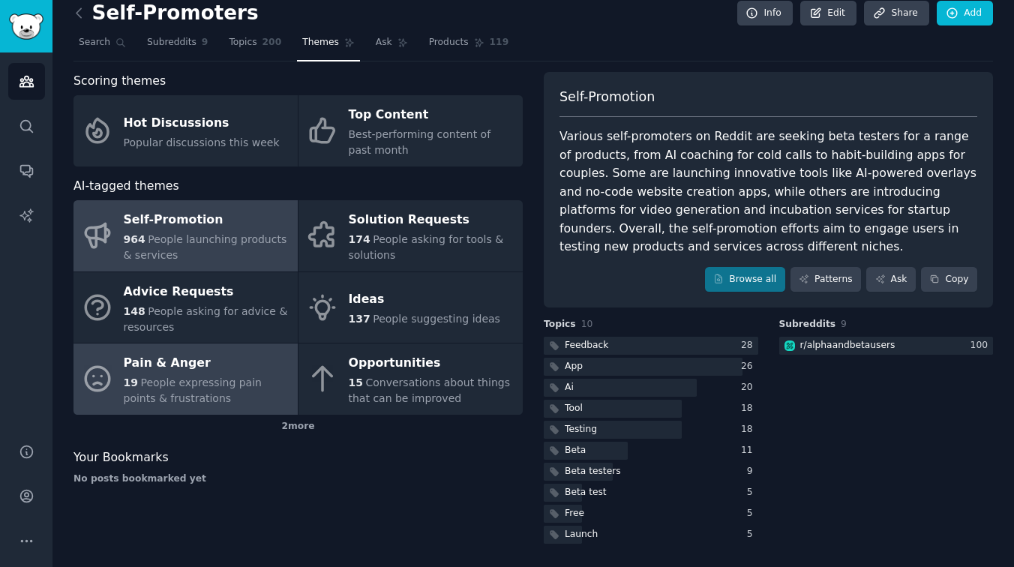
click at [175, 398] on span "People expressing pain points & frustrations" at bounding box center [193, 390] width 138 height 28
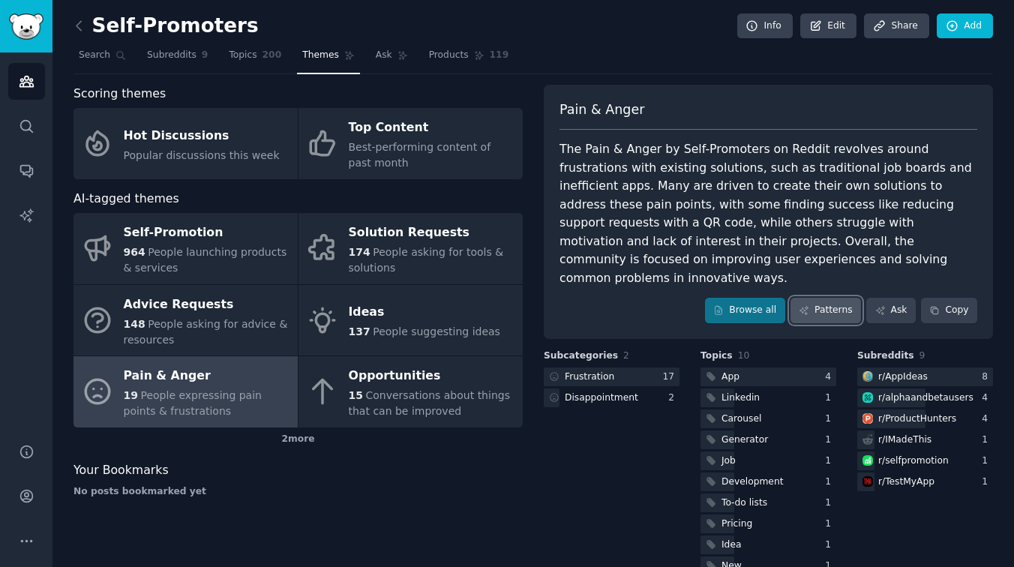
click at [829, 298] on link "Patterns" at bounding box center [825, 310] width 70 height 25
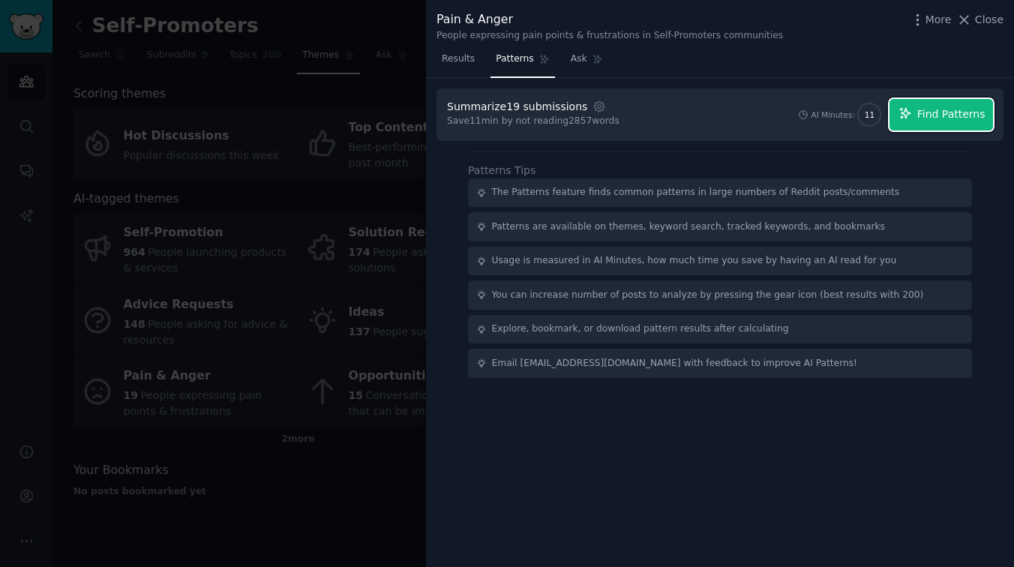
click at [916, 112] on button "Find Patterns" at bounding box center [940, 114] width 103 height 31
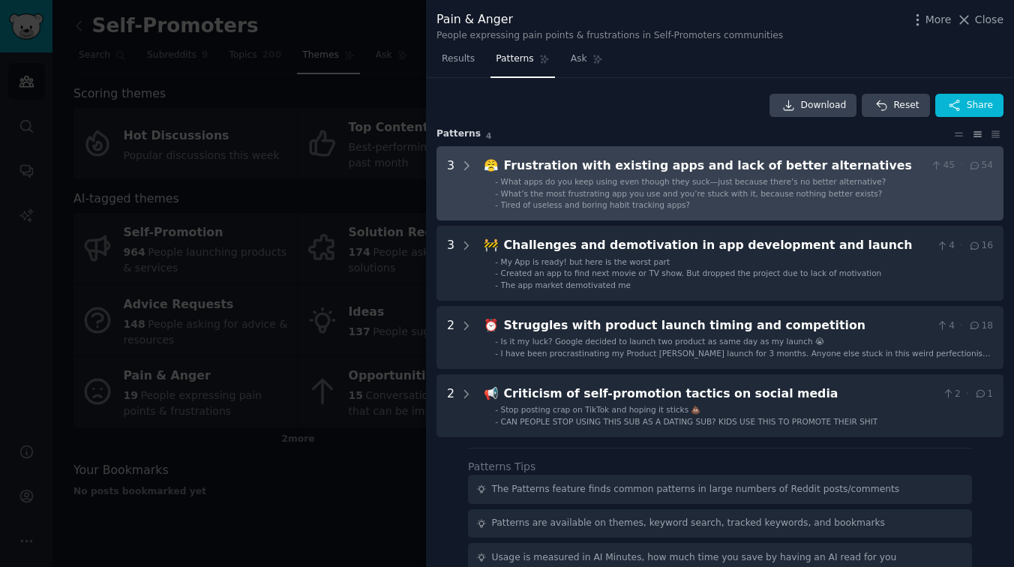
click at [763, 174] on div "Frustration with existing apps and lack of better alternatives" at bounding box center [714, 166] width 421 height 19
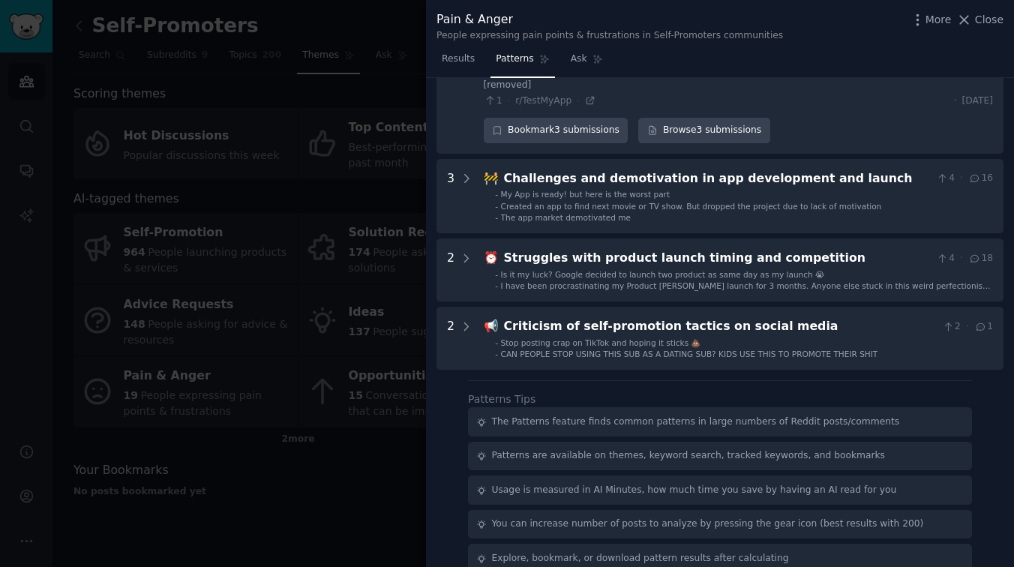
scroll to position [282, 0]
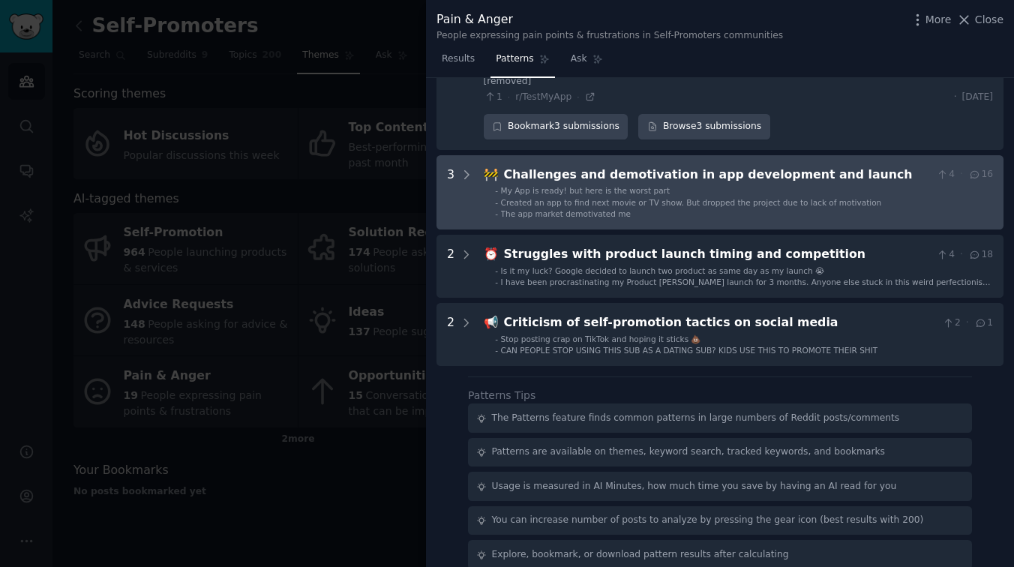
click at [628, 186] on span "My App is ready! but here is the worst part" at bounding box center [585, 190] width 169 height 9
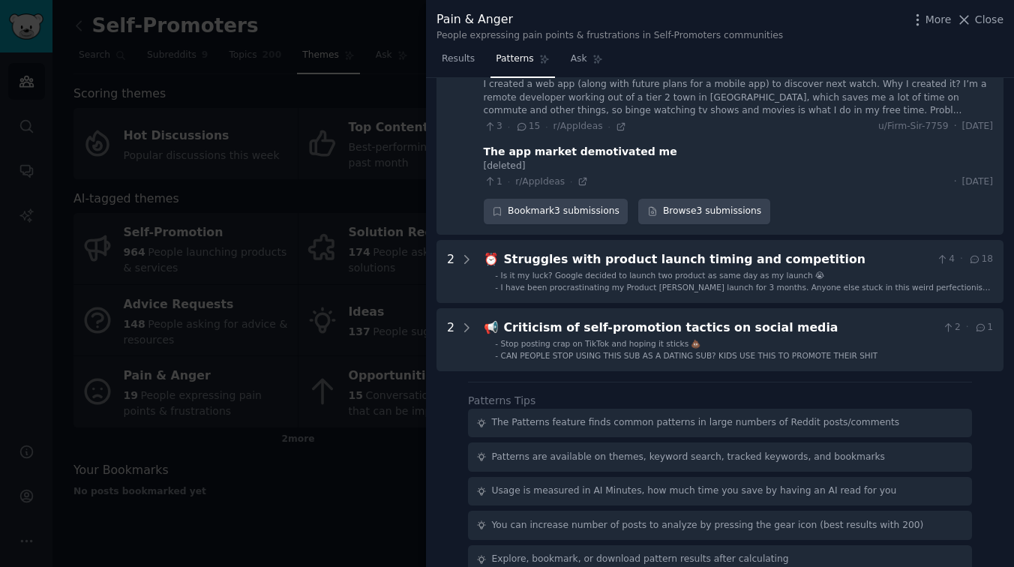
scroll to position [481, 0]
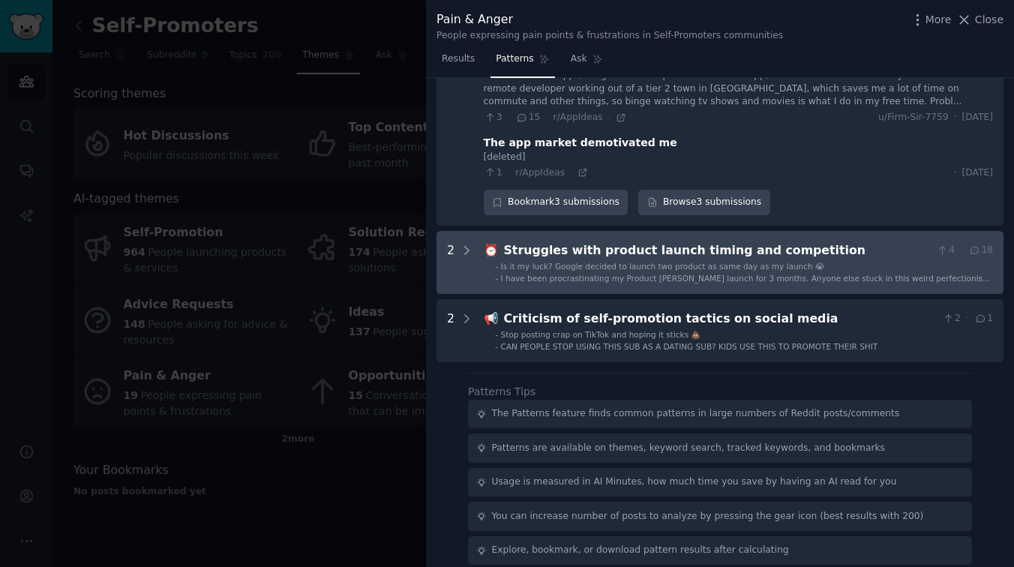
click at [540, 241] on div "⏰ Struggles with product launch timing and competition 4 · 18 - Is it my luck? …" at bounding box center [738, 262] width 509 height 42
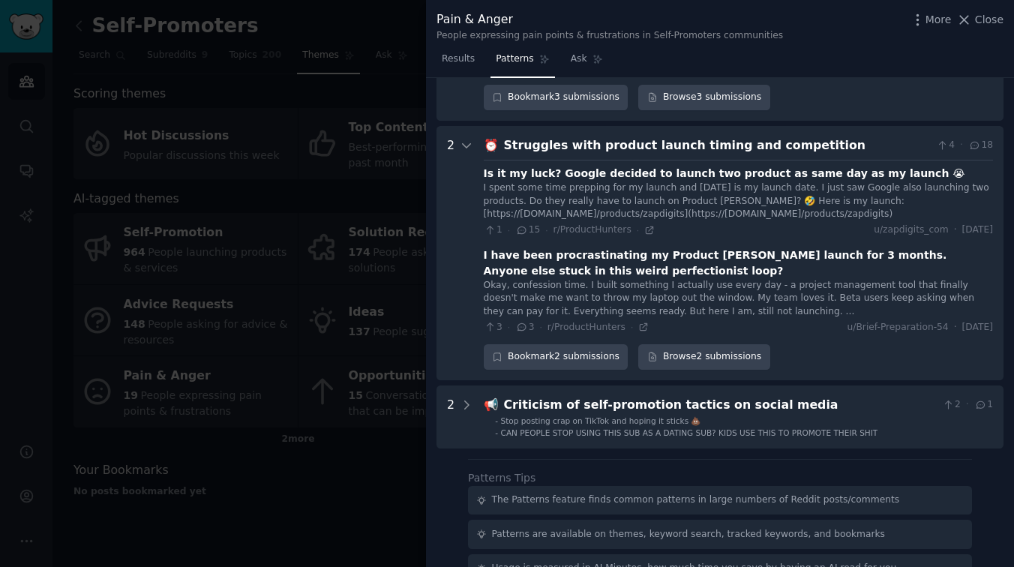
scroll to position [587, 0]
click at [988, 22] on span "Close" at bounding box center [989, 20] width 28 height 16
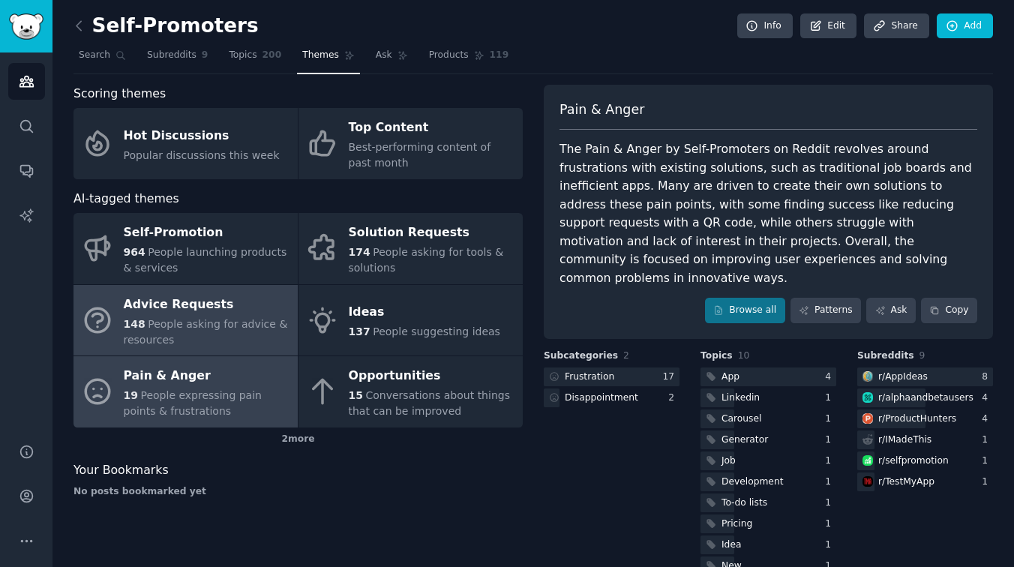
click at [163, 316] on div "148 People asking for advice & resources" at bounding box center [207, 331] width 166 height 31
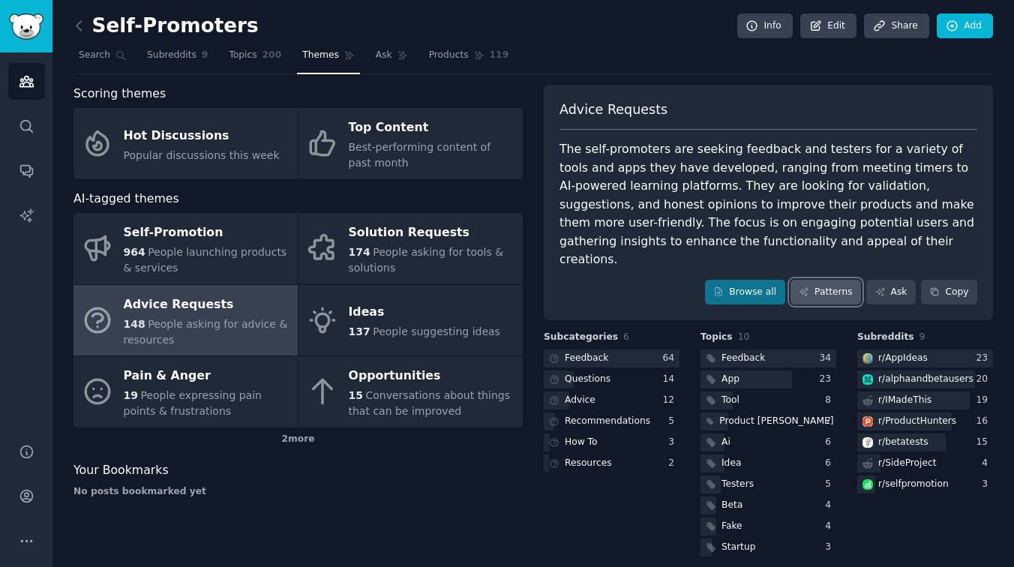
click at [831, 280] on link "Patterns" at bounding box center [825, 292] width 70 height 25
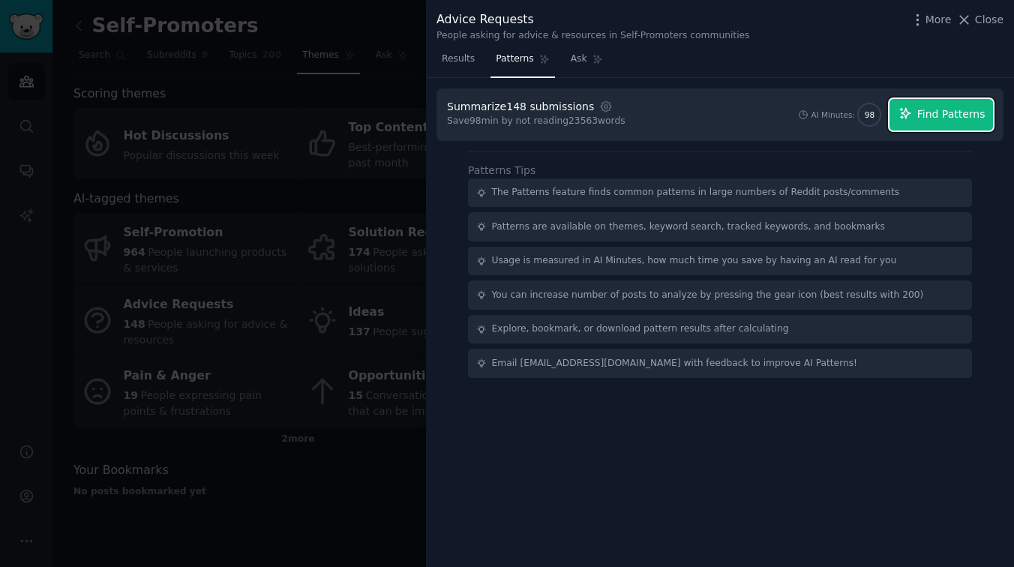
click at [919, 126] on button "Find Patterns" at bounding box center [940, 114] width 103 height 31
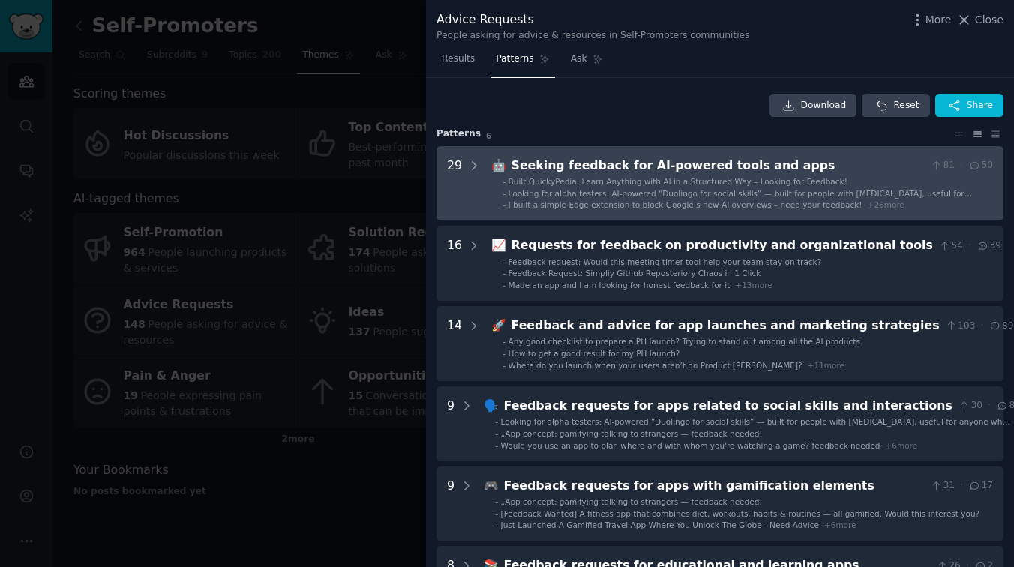
click at [702, 183] on span "Built QuickyPedia: Learn Anything with AI in a Structured Way – Looking for Fee…" at bounding box center [677, 181] width 339 height 9
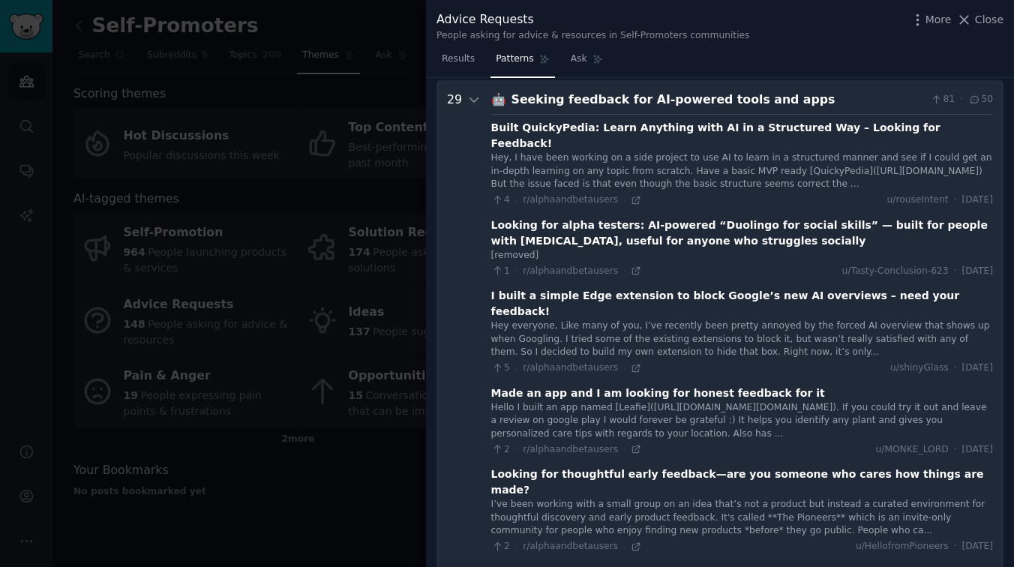
scroll to position [68, 0]
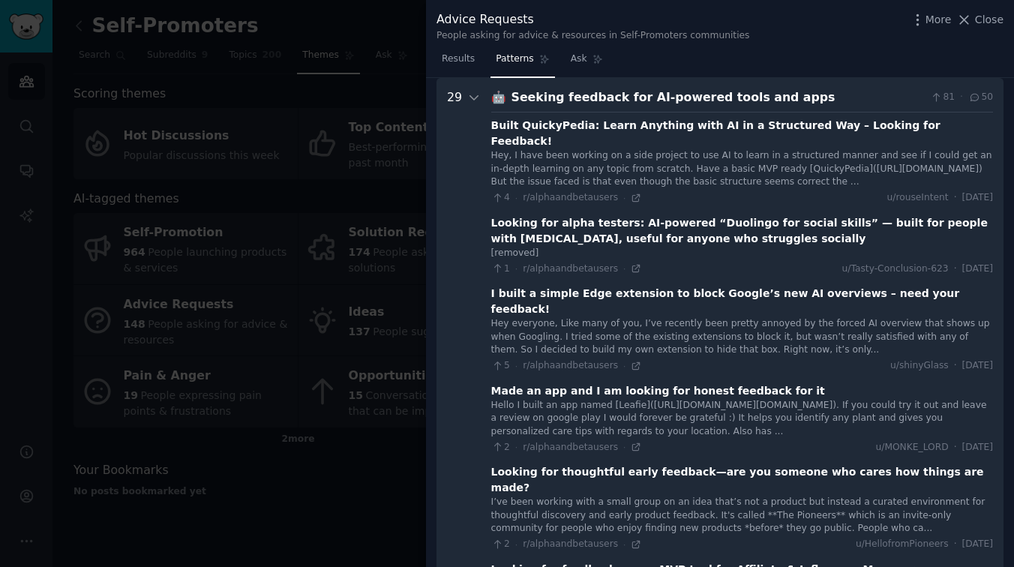
click at [718, 100] on div "Seeking feedback for AI-powered tools and apps" at bounding box center [717, 97] width 413 height 19
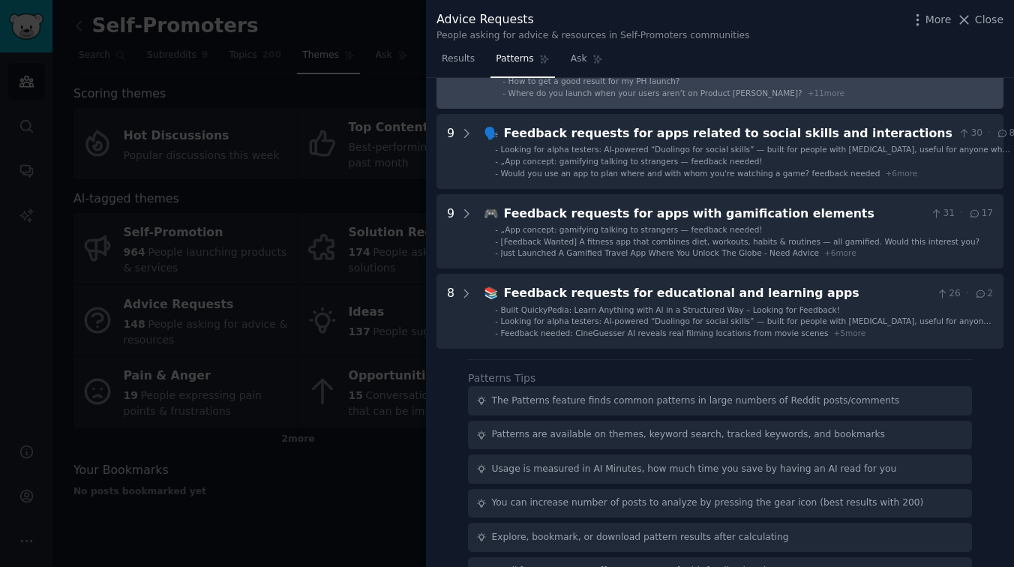
scroll to position [307, 0]
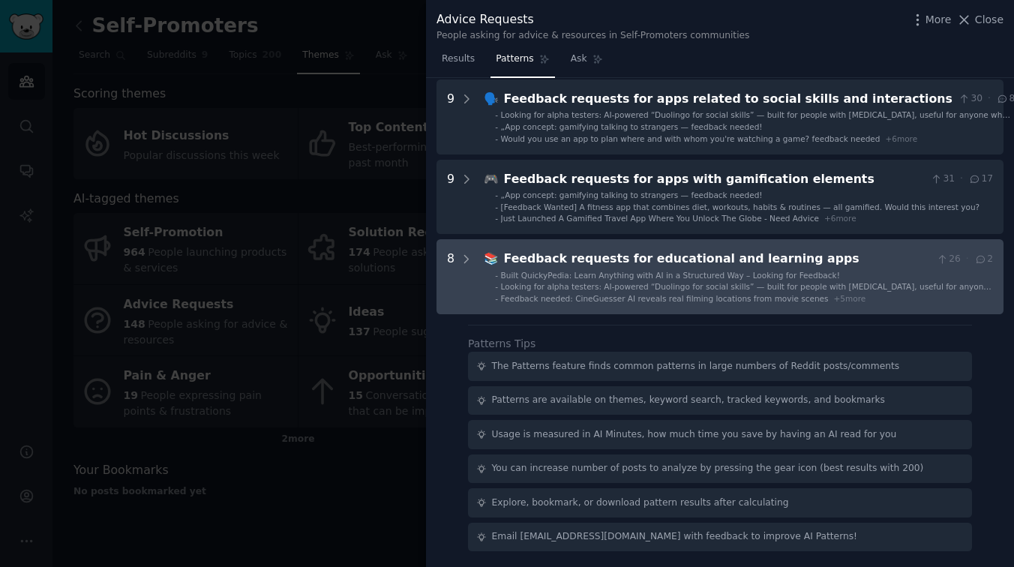
click at [675, 262] on div "Feedback requests for educational and learning apps" at bounding box center [717, 259] width 427 height 19
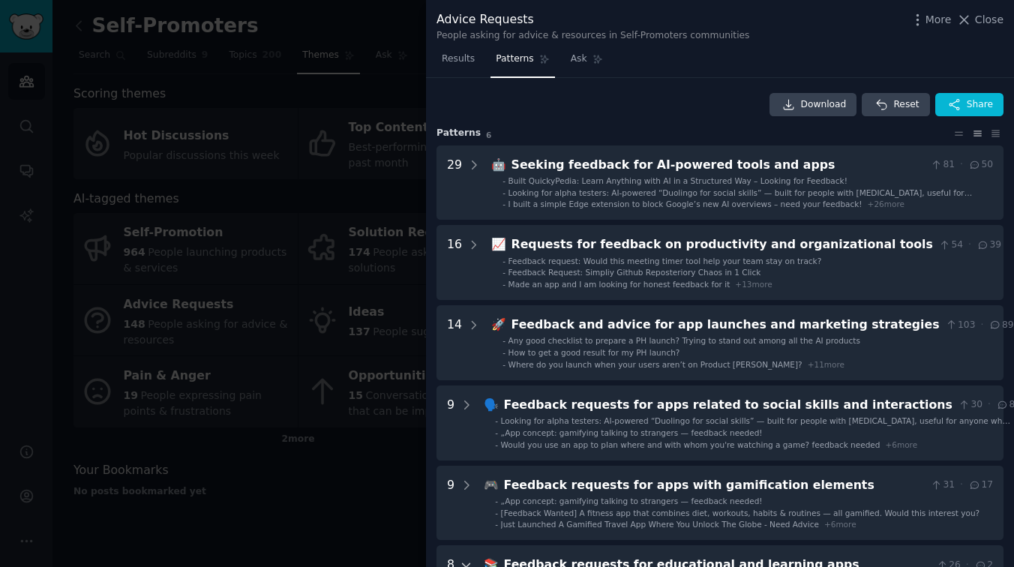
scroll to position [0, 0]
click at [979, 21] on span "Close" at bounding box center [989, 20] width 28 height 16
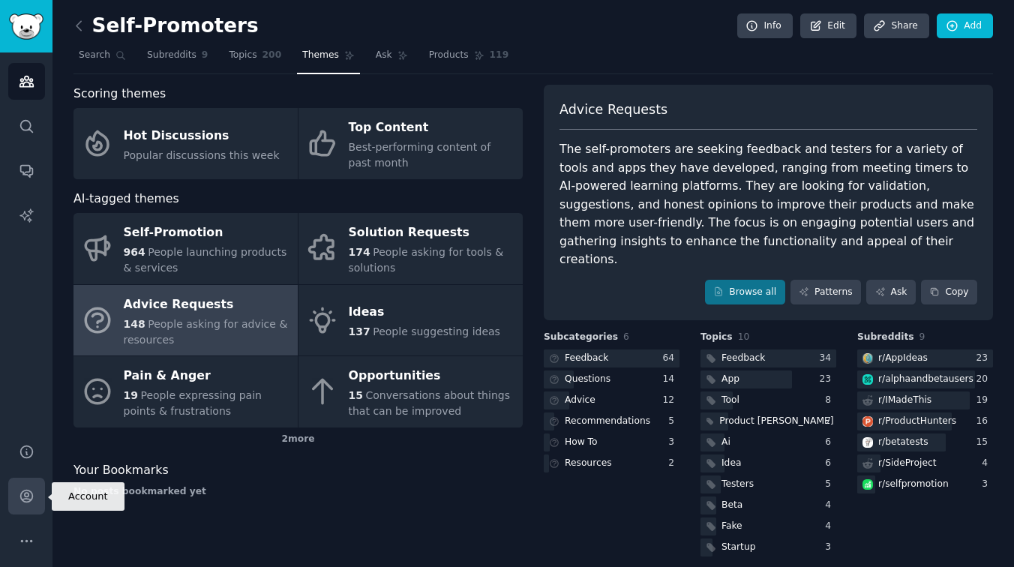
click at [21, 499] on icon "Sidebar" at bounding box center [26, 496] width 12 height 12
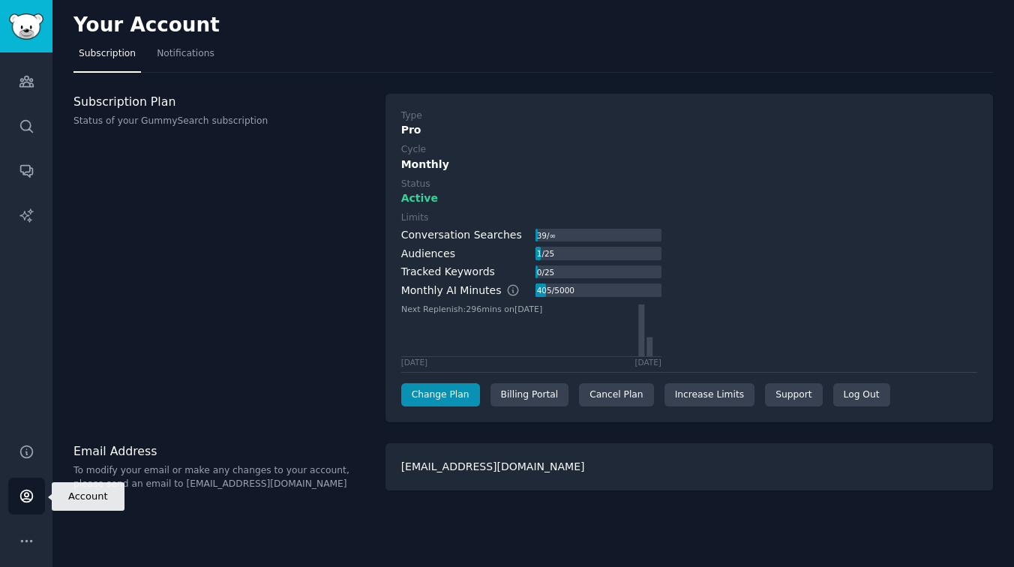
click at [27, 494] on icon "Sidebar" at bounding box center [26, 496] width 12 height 12
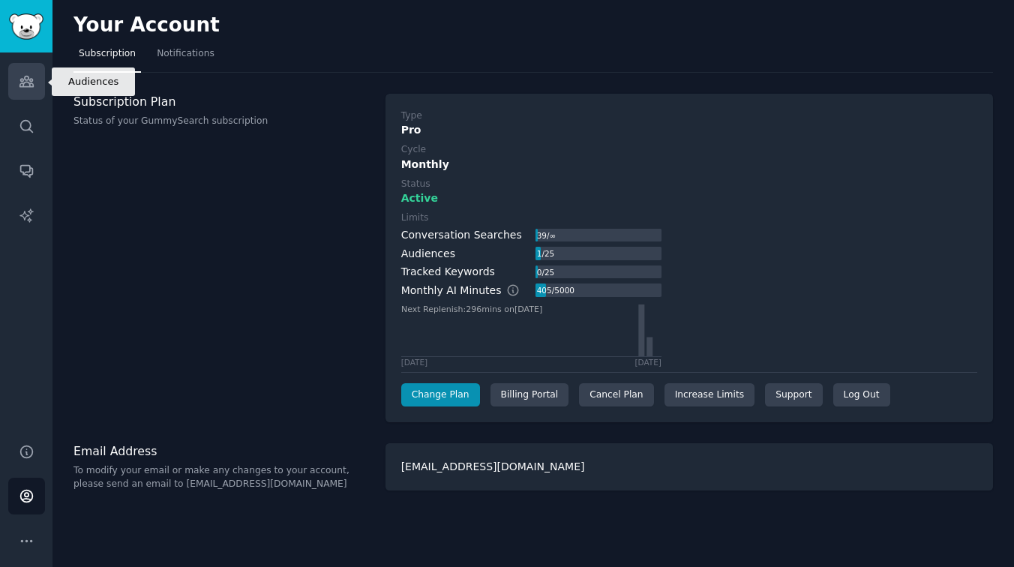
click at [24, 93] on link "Audiences" at bounding box center [26, 81] width 37 height 37
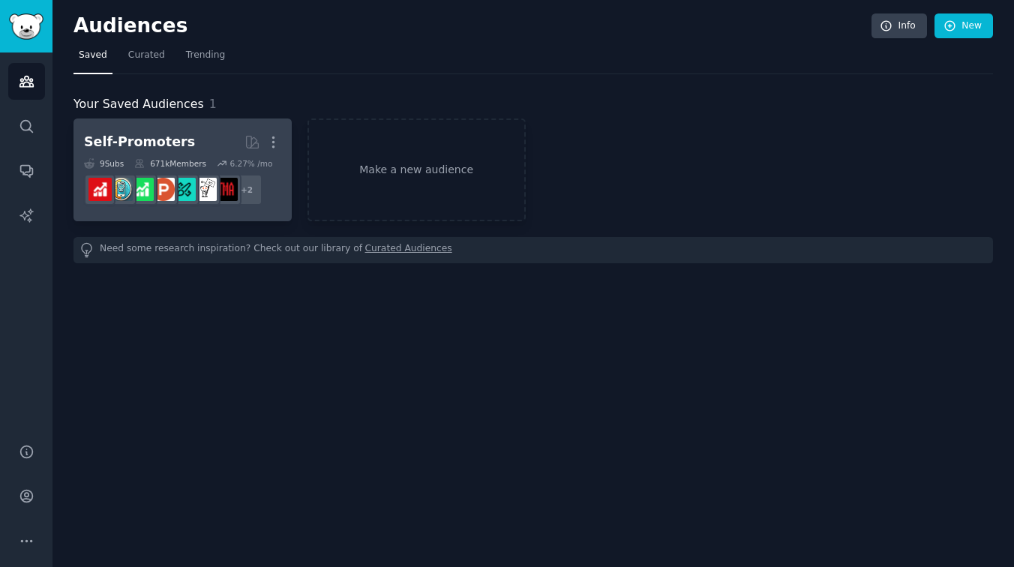
click at [210, 139] on h2 "Self-Promoters More" at bounding box center [182, 142] width 197 height 26
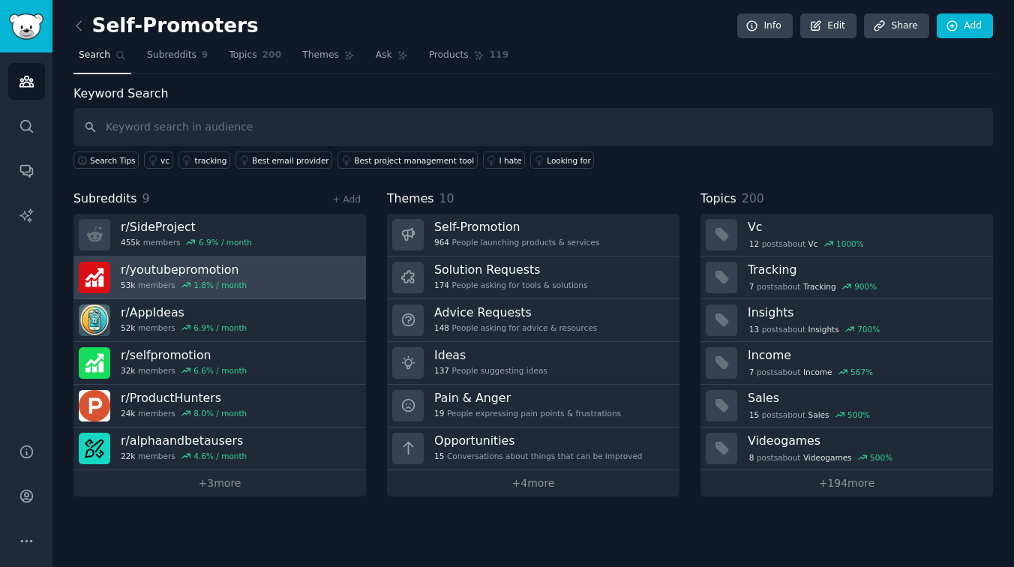
click at [298, 287] on link "r/ youtubepromotion 53k members 1.8 % / month" at bounding box center [219, 277] width 292 height 43
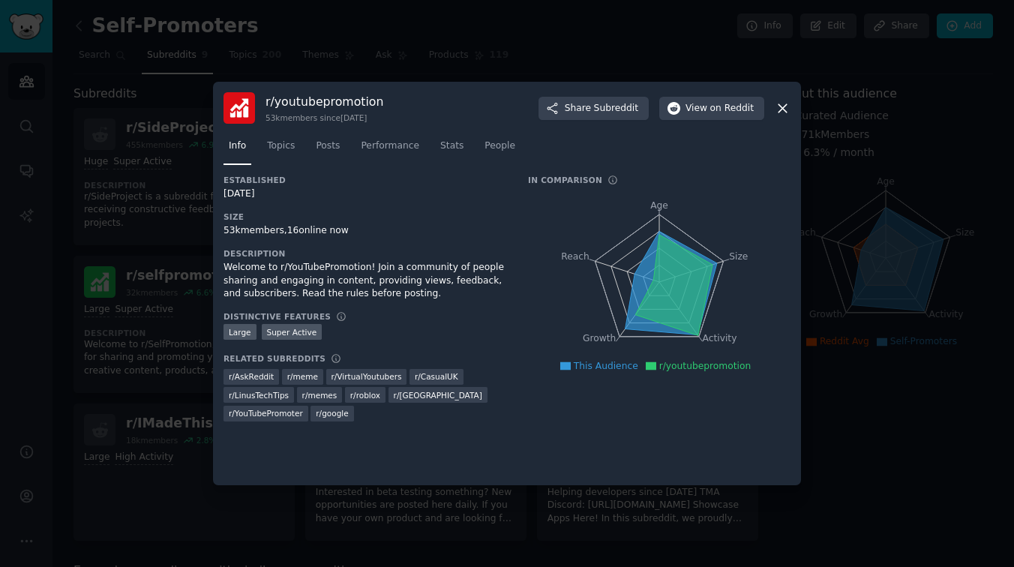
click at [785, 108] on icon at bounding box center [783, 108] width 16 height 16
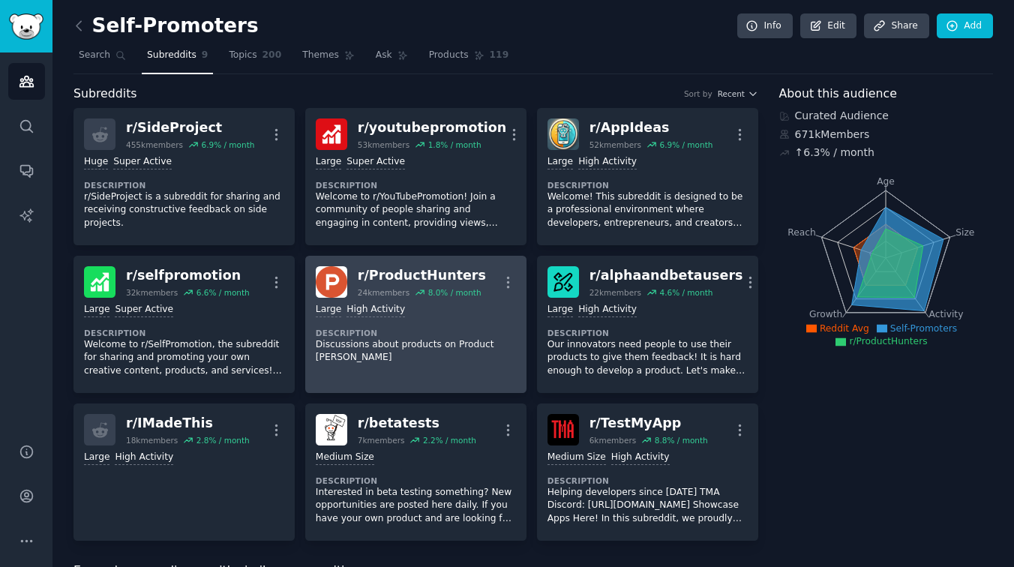
click at [436, 334] on dt "Description" at bounding box center [416, 333] width 200 height 10
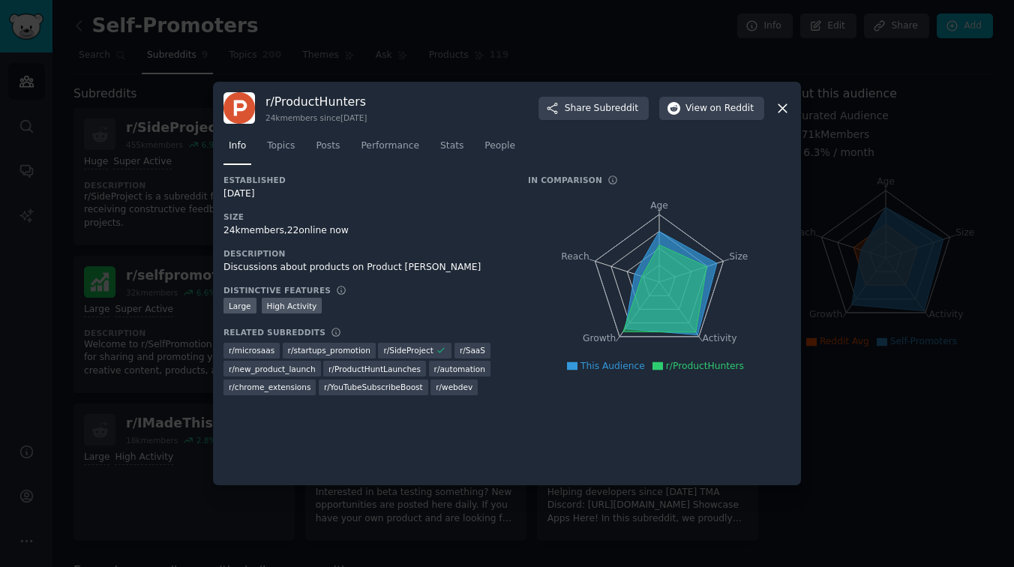
click at [781, 110] on icon at bounding box center [782, 108] width 8 height 8
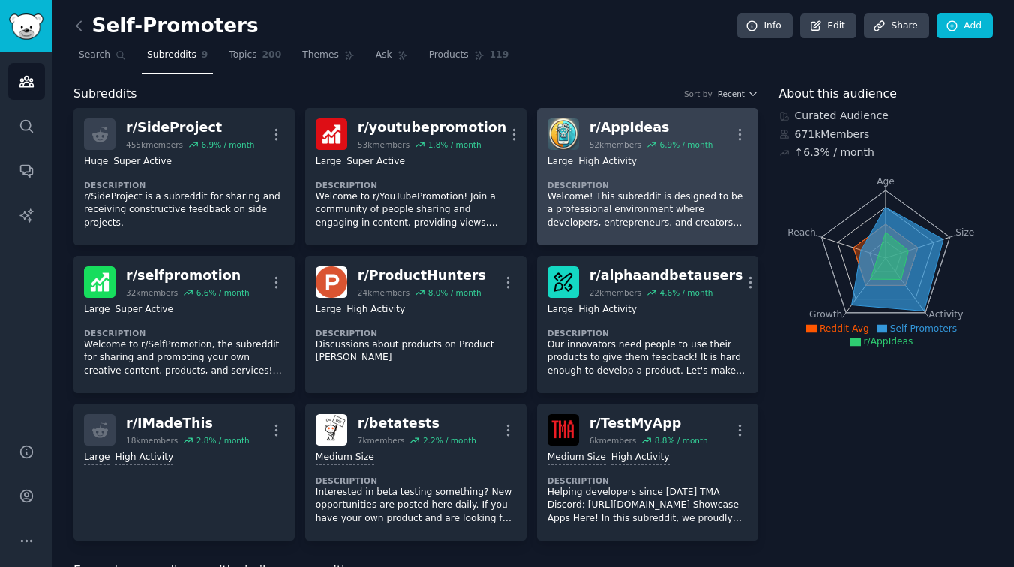
click at [623, 200] on p "Welcome! This subreddit is designed to be a professional environment where deve…" at bounding box center [647, 210] width 200 height 40
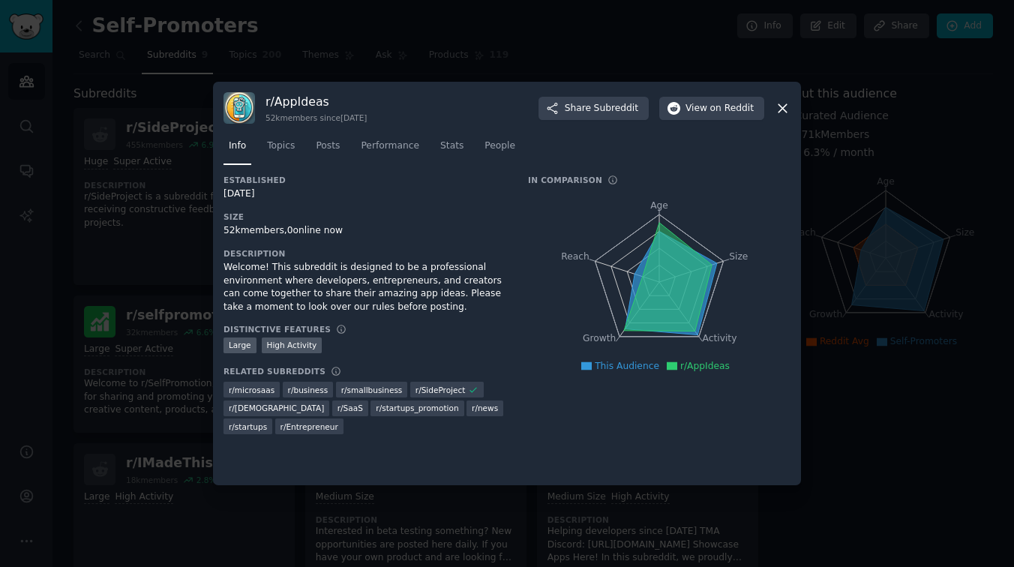
click at [776, 112] on icon at bounding box center [783, 108] width 16 height 16
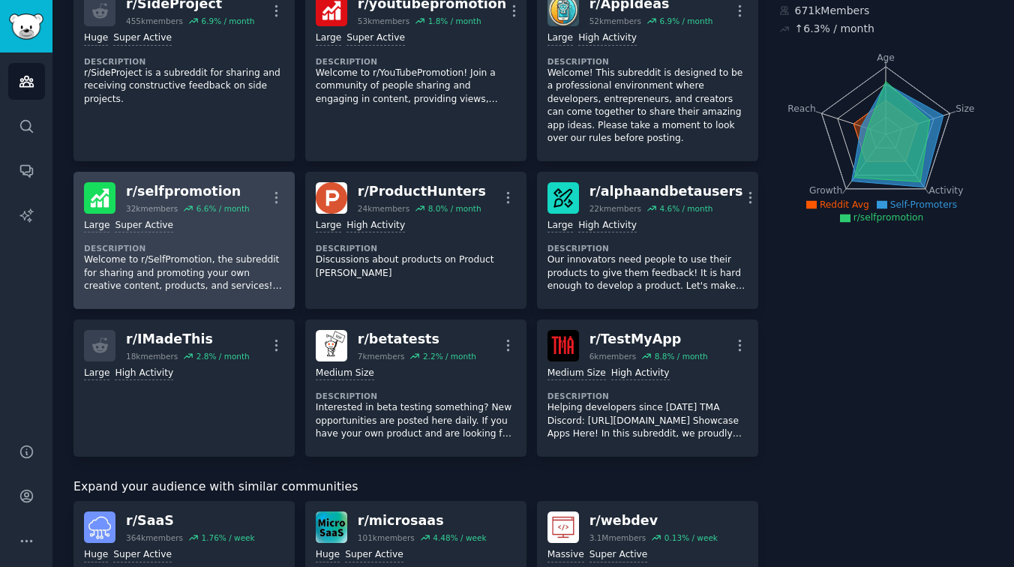
scroll to position [124, 0]
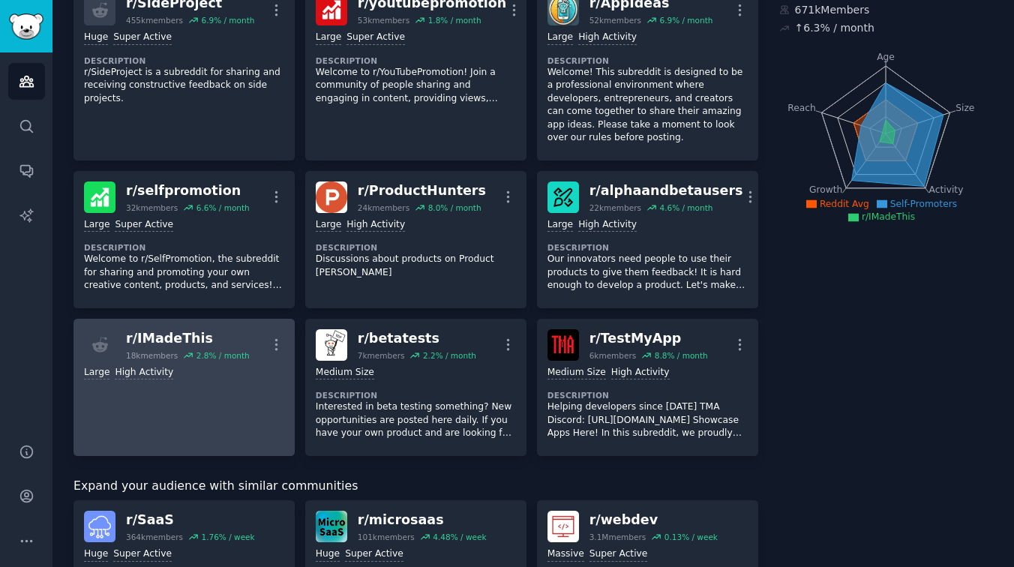
click at [181, 337] on div "r/ IMadeThis" at bounding box center [188, 338] width 124 height 19
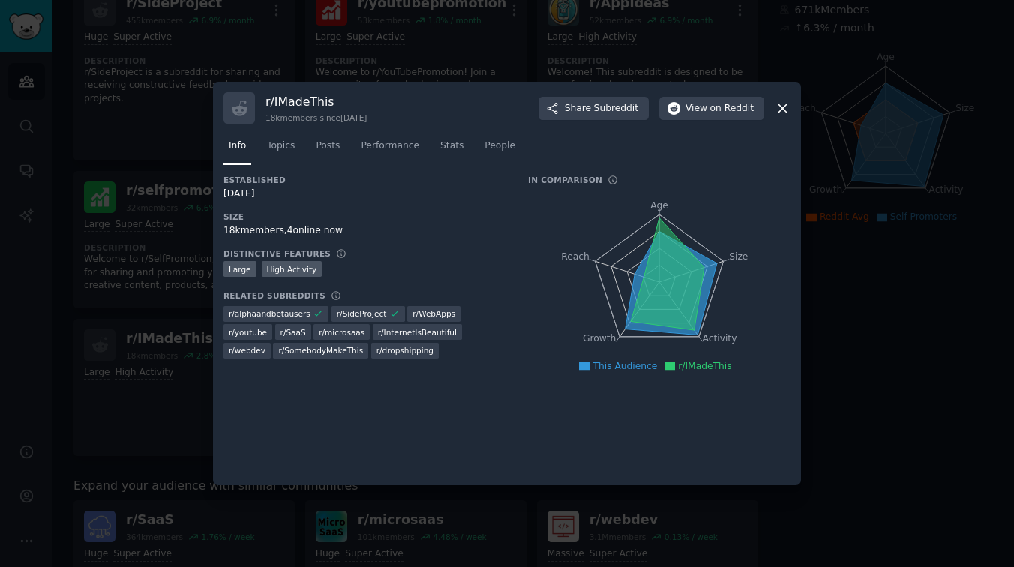
click at [773, 108] on div "r/ IMadeThis 18k members since [DATE] Share Subreddit View on Reddit" at bounding box center [506, 107] width 567 height 31
click at [785, 113] on icon at bounding box center [783, 108] width 16 height 16
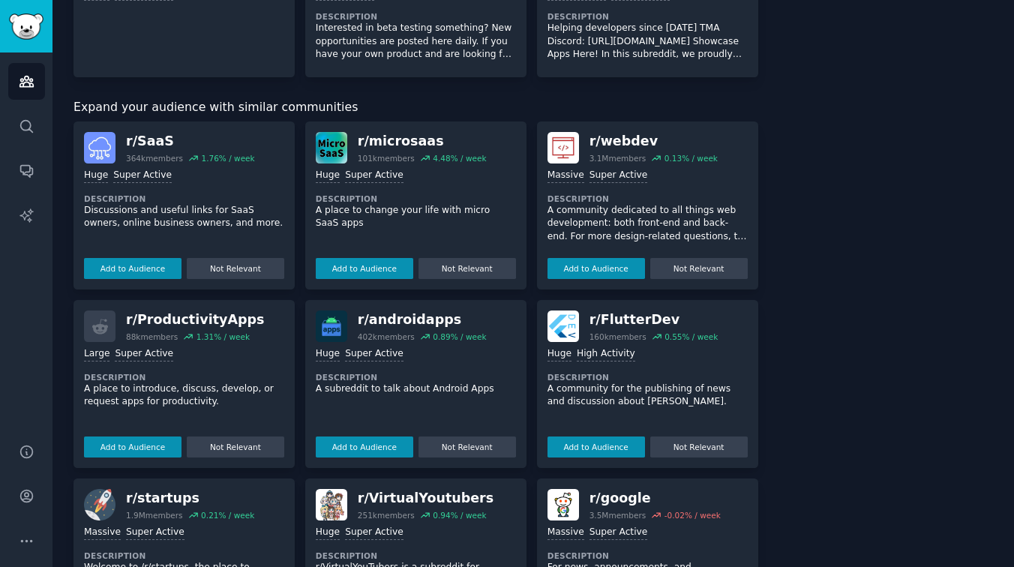
scroll to position [505, 0]
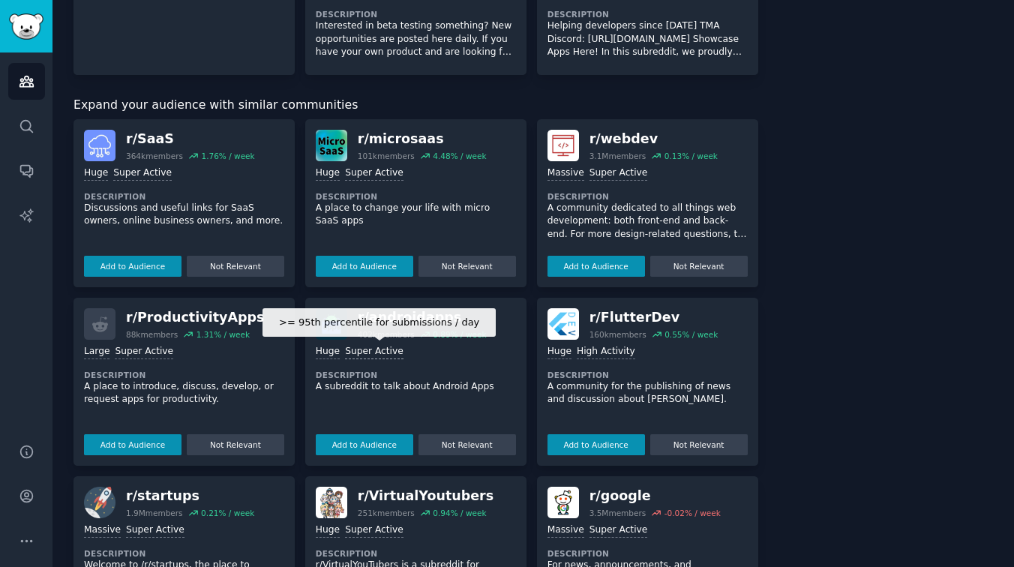
click at [371, 345] on div "Super Active" at bounding box center [374, 352] width 58 height 14
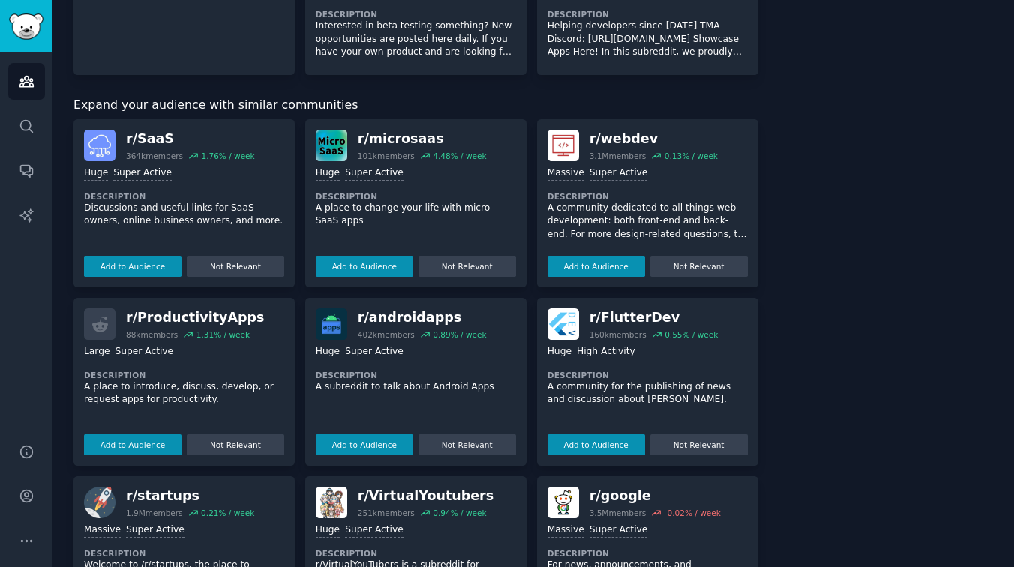
click at [444, 371] on dt "Description" at bounding box center [416, 375] width 200 height 10
click at [416, 348] on div ">= 95th percentile for submissions / day Huge Super Active" at bounding box center [416, 352] width 200 height 14
click at [391, 320] on div "r/ androidapps" at bounding box center [422, 317] width 129 height 19
click at [193, 373] on dt "Description" at bounding box center [184, 375] width 200 height 10
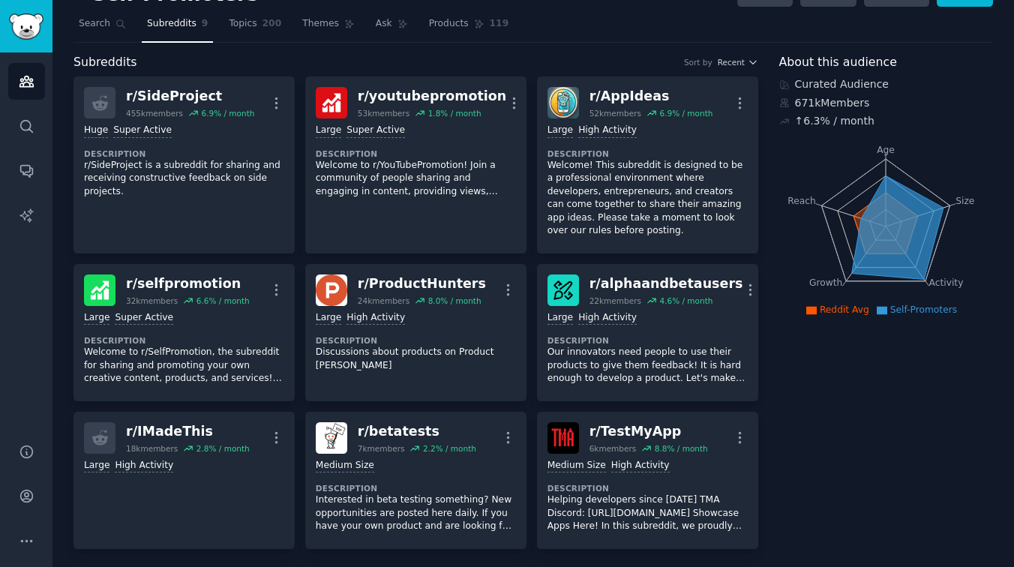
scroll to position [0, 0]
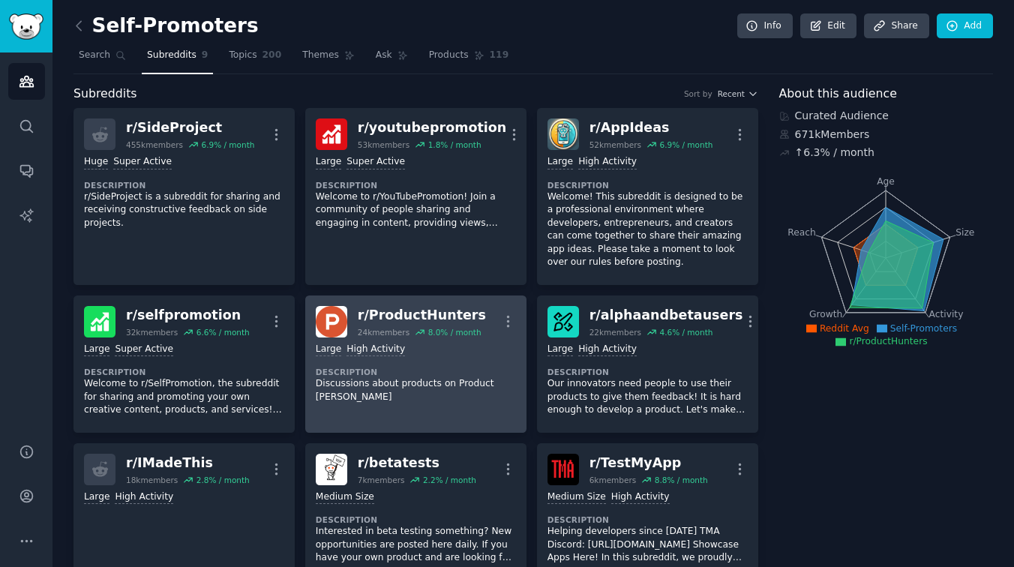
click at [397, 333] on div "24k members" at bounding box center [384, 332] width 52 height 10
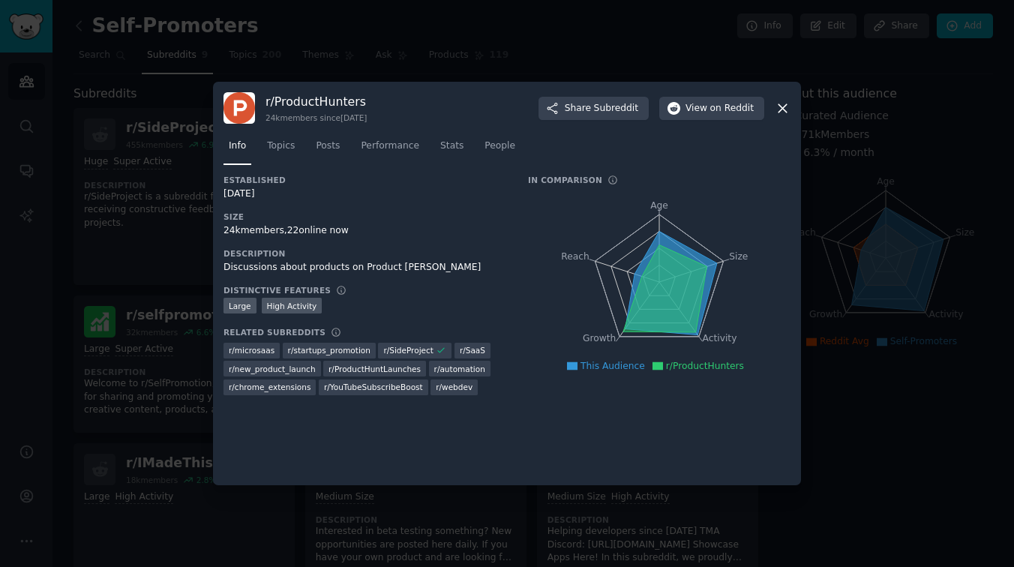
click at [781, 104] on icon at bounding box center [783, 108] width 16 height 16
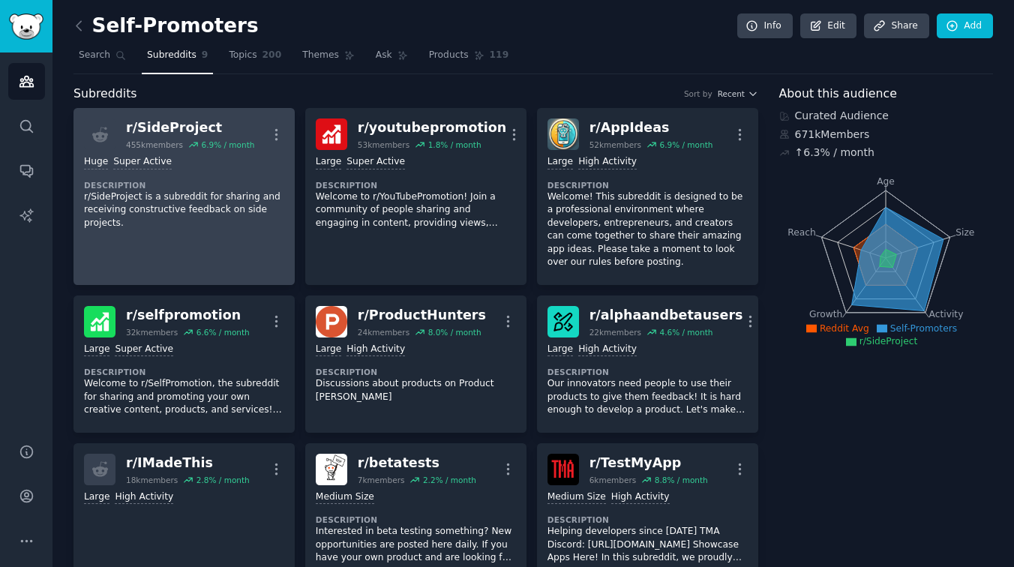
click at [156, 215] on p "r/SideProject is a subreddit for sharing and receiving constructive feedback on…" at bounding box center [184, 210] width 200 height 40
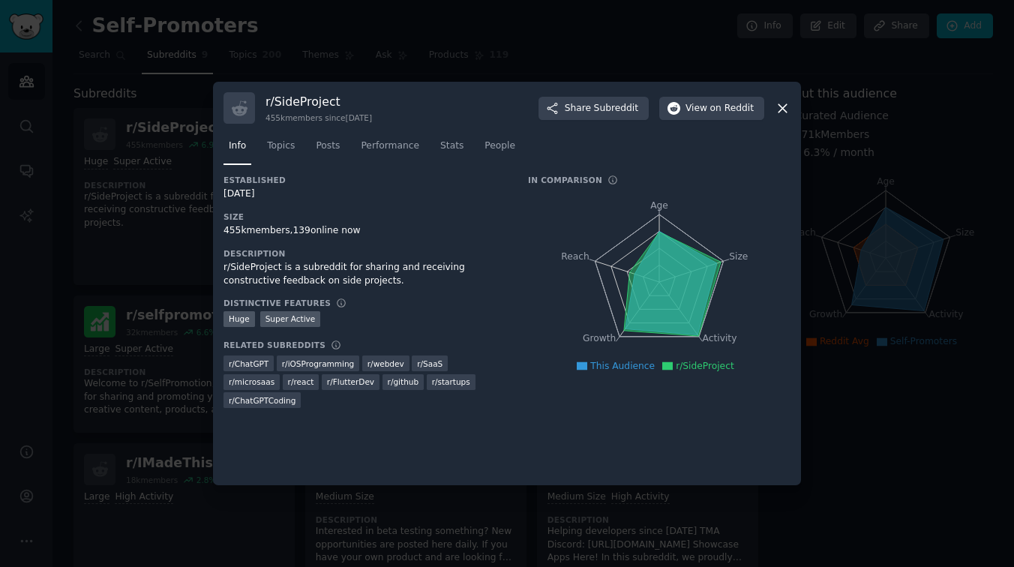
click at [784, 103] on icon at bounding box center [783, 108] width 16 height 16
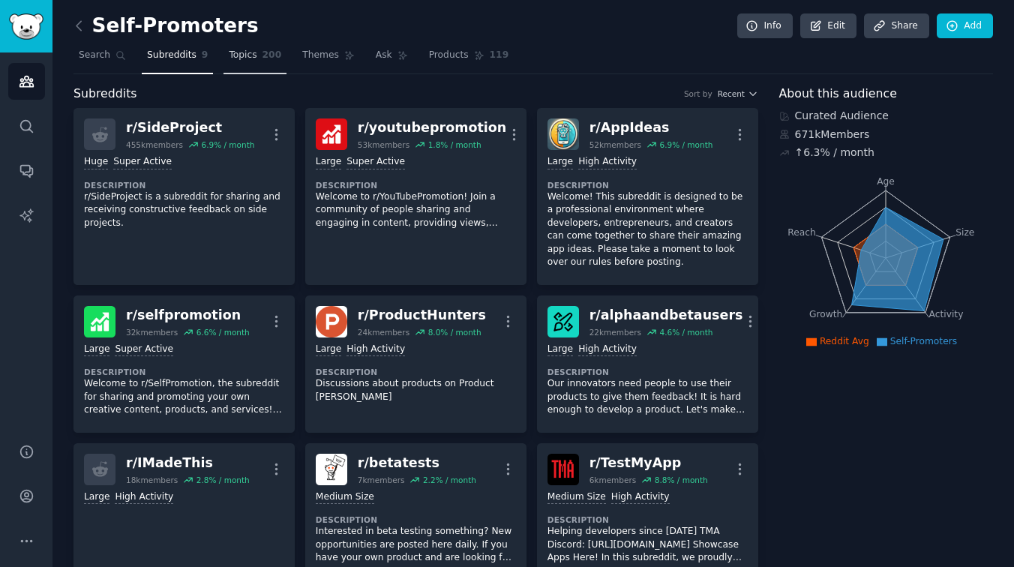
click at [238, 60] on span "Topics" at bounding box center [243, 55] width 28 height 13
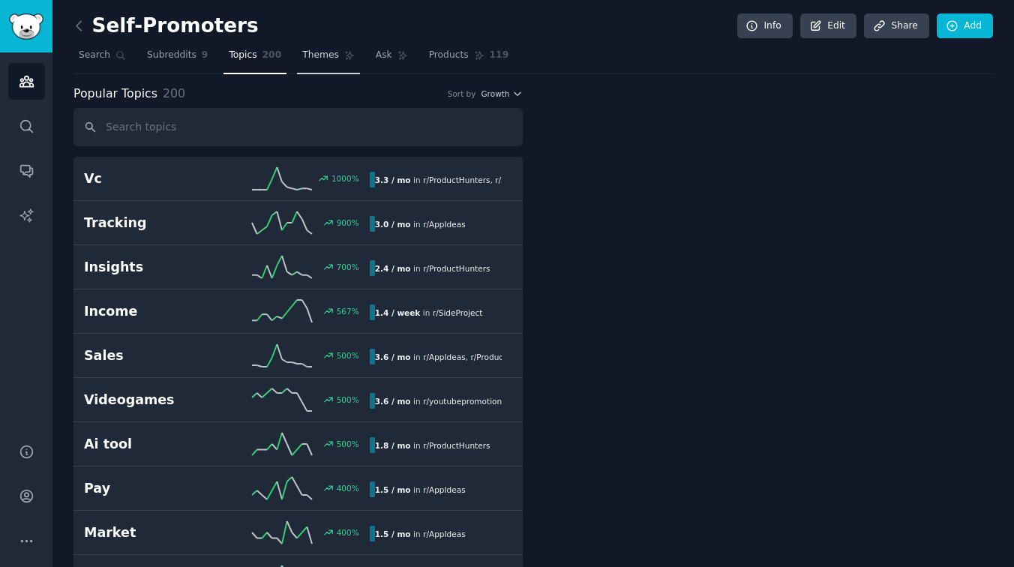
click at [323, 58] on span "Themes" at bounding box center [320, 55] width 37 height 13
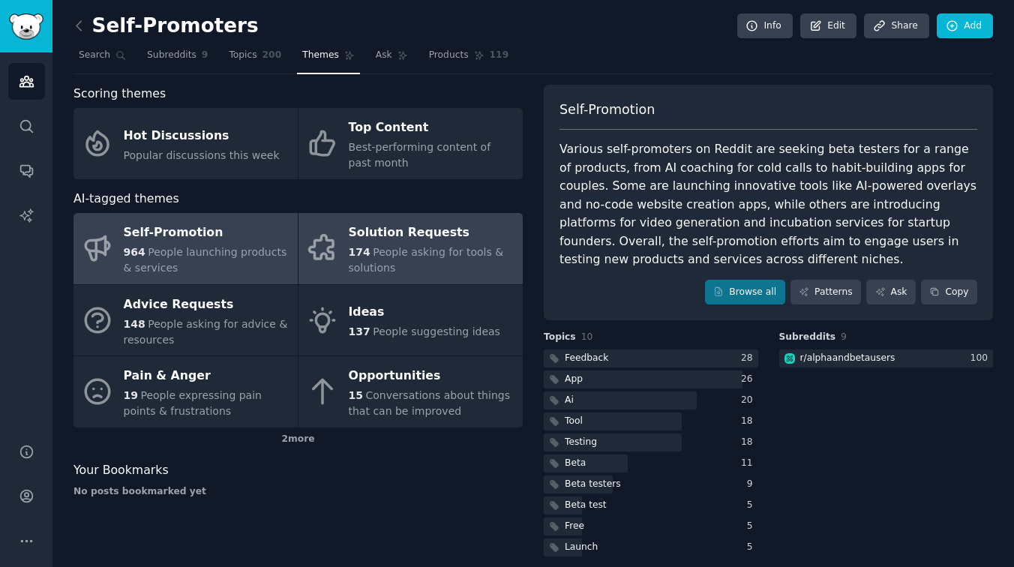
click at [433, 261] on div "174 People asking for tools & solutions" at bounding box center [432, 259] width 166 height 31
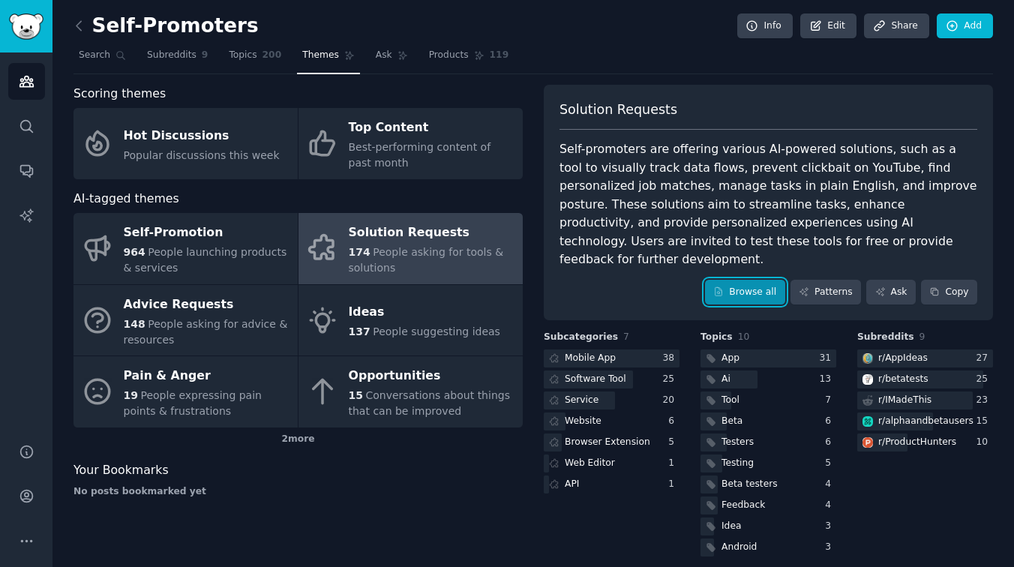
click at [740, 280] on link "Browse all" at bounding box center [745, 292] width 80 height 25
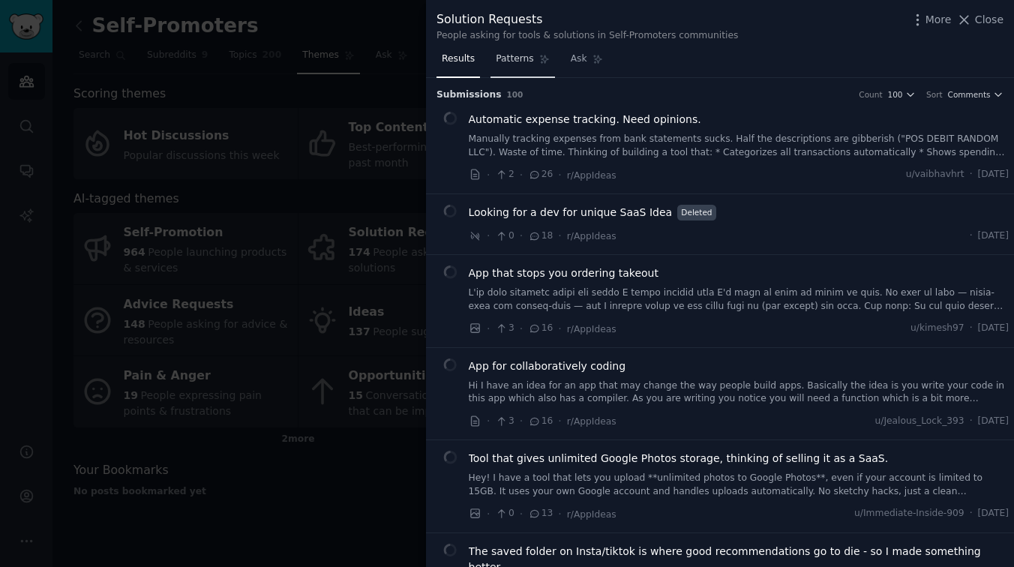
click at [508, 64] on span "Patterns" at bounding box center [514, 58] width 37 height 13
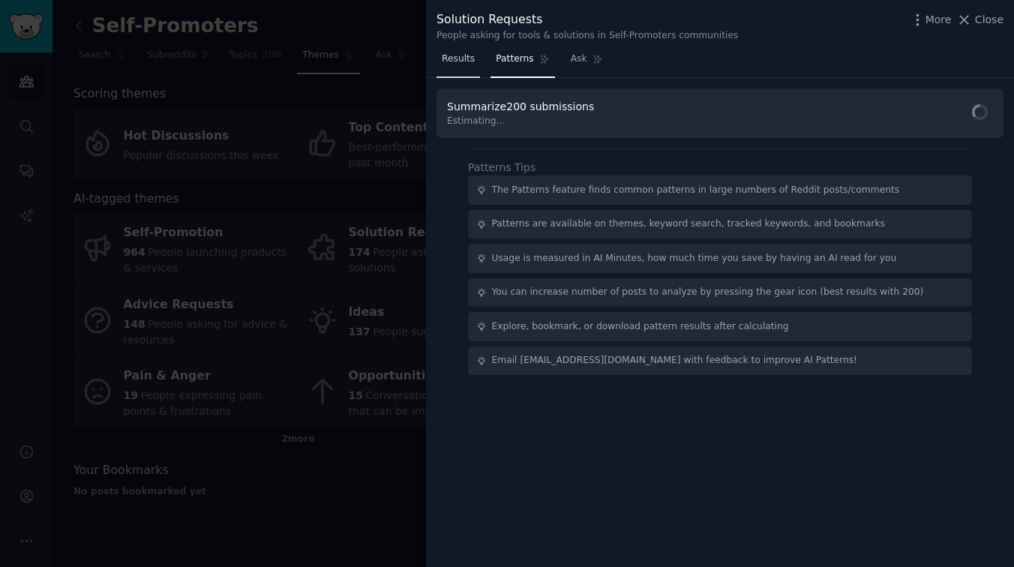
click at [465, 63] on span "Results" at bounding box center [458, 58] width 33 height 13
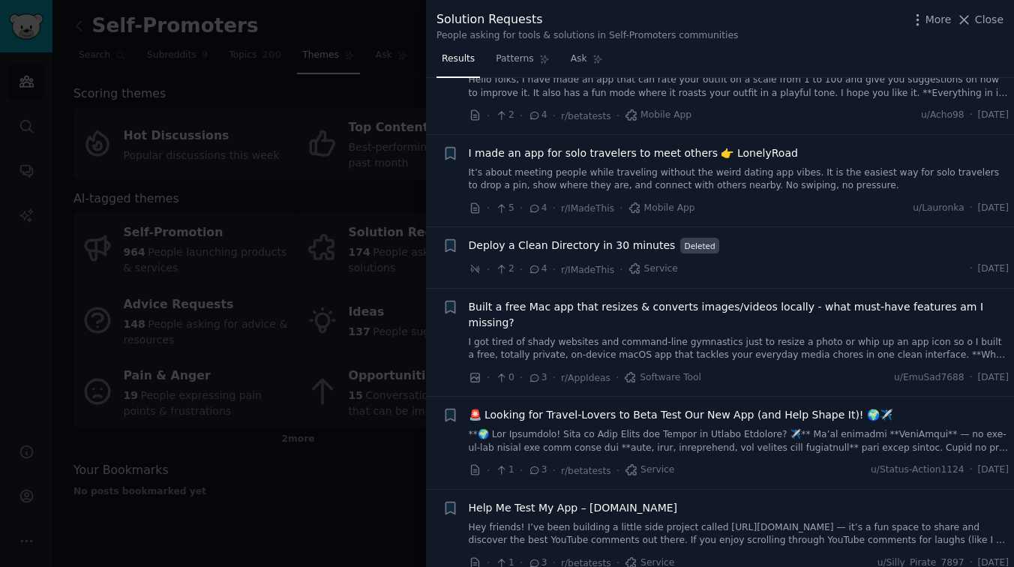
scroll to position [1580, 0]
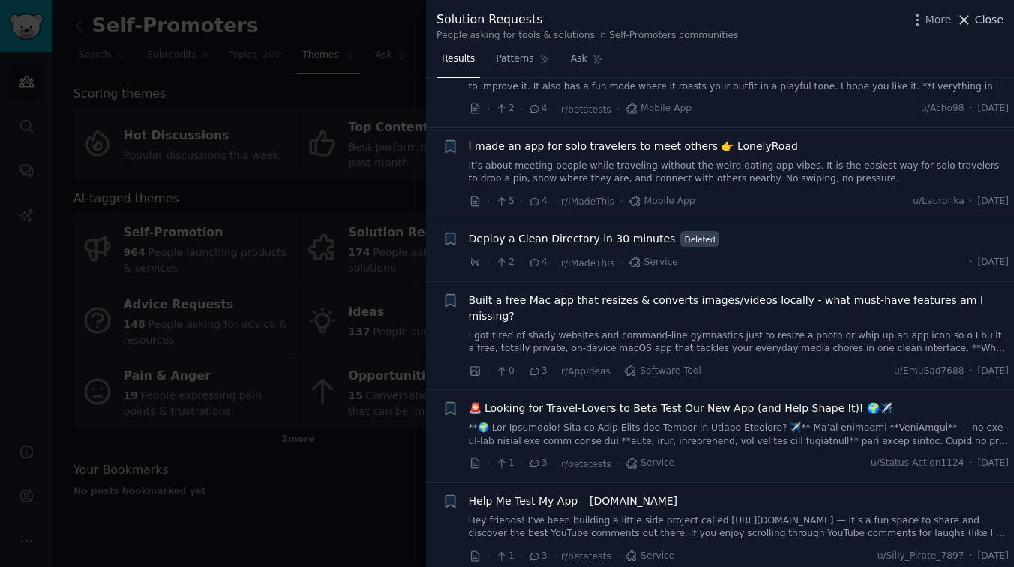
click at [985, 24] on span "Close" at bounding box center [989, 20] width 28 height 16
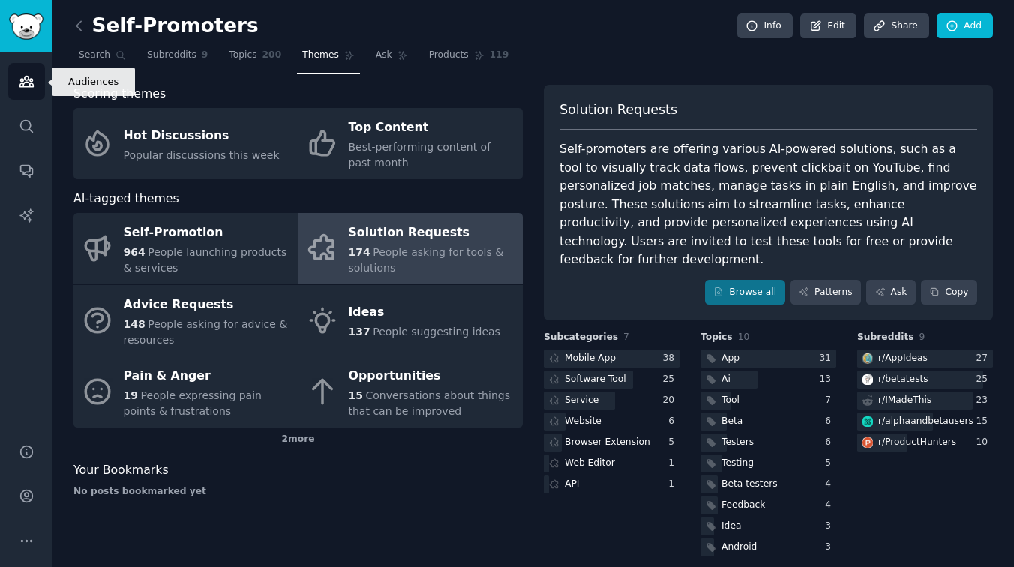
click at [19, 79] on icon "Sidebar" at bounding box center [27, 81] width 16 height 16
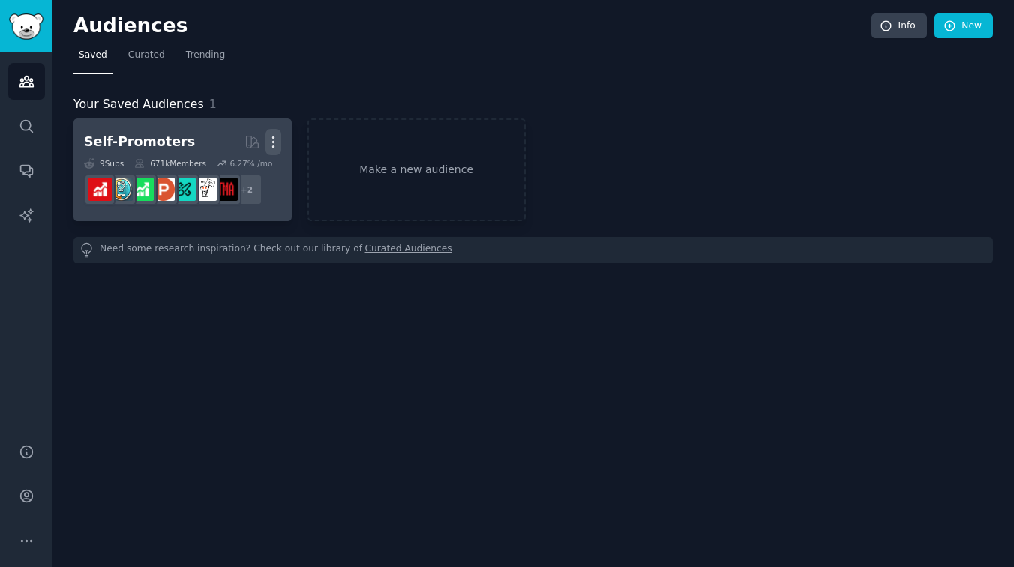
click at [271, 147] on icon "button" at bounding box center [273, 142] width 16 height 16
click at [240, 172] on p "Delete" at bounding box center [232, 174] width 34 height 16
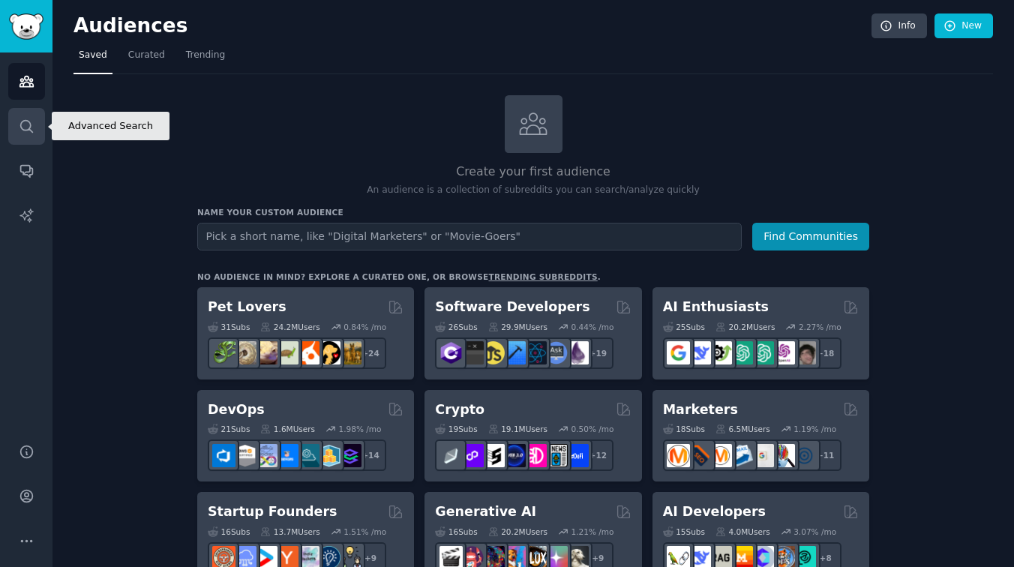
click at [26, 131] on icon "Sidebar" at bounding box center [27, 126] width 16 height 16
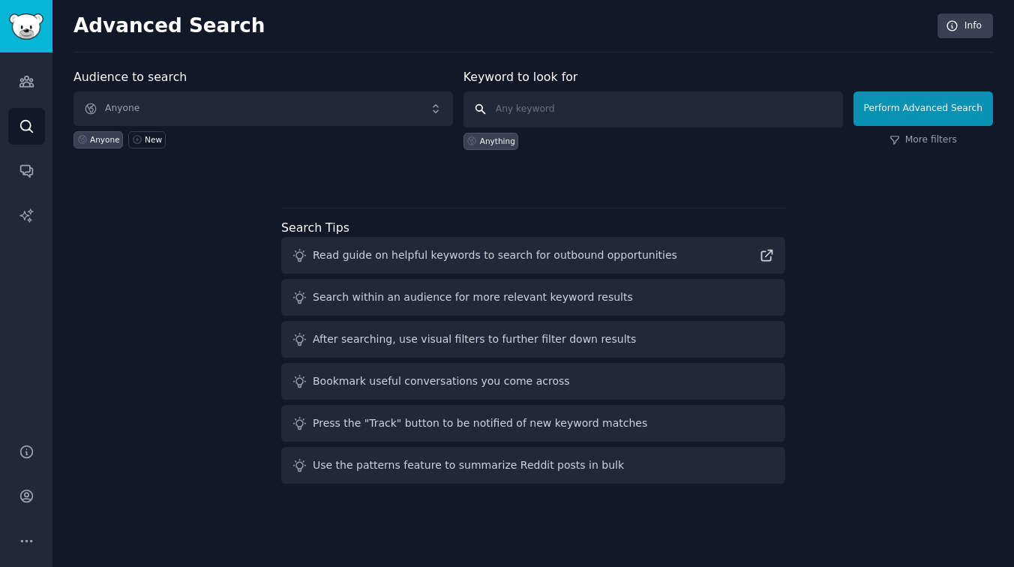
click at [524, 108] on input "text" at bounding box center [652, 109] width 379 height 36
type input "[MEDICAL_DATA]"
click button "Perform Advanced Search" at bounding box center [922, 108] width 139 height 34
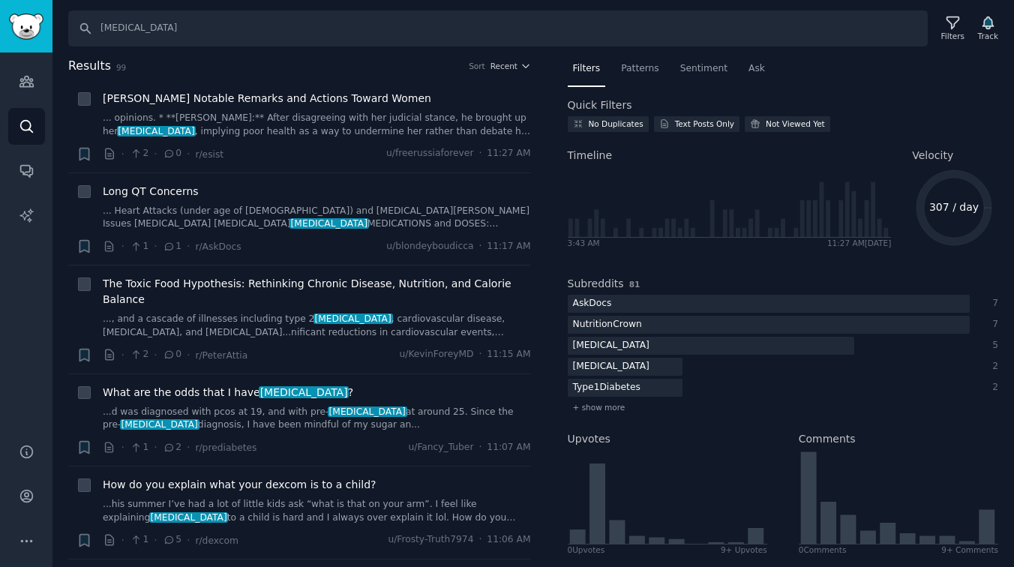
click at [344, 172] on div "+ [PERSON_NAME] Notable Remarks and Actions Toward Women ... opinions. * **[PER…" at bounding box center [299, 126] width 463 height 93
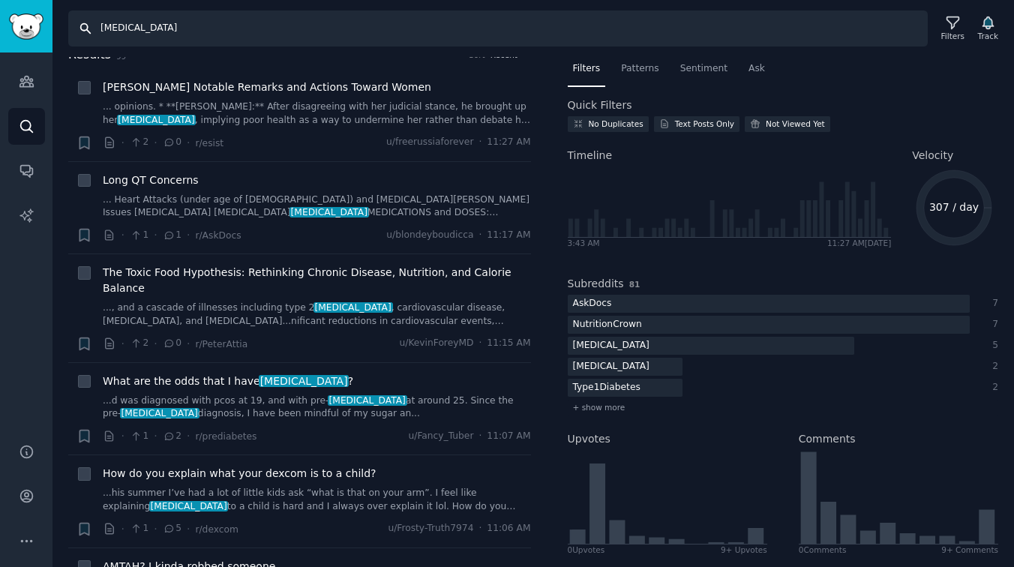
click at [142, 22] on input "[MEDICAL_DATA]" at bounding box center [497, 28] width 859 height 36
type input "heart"
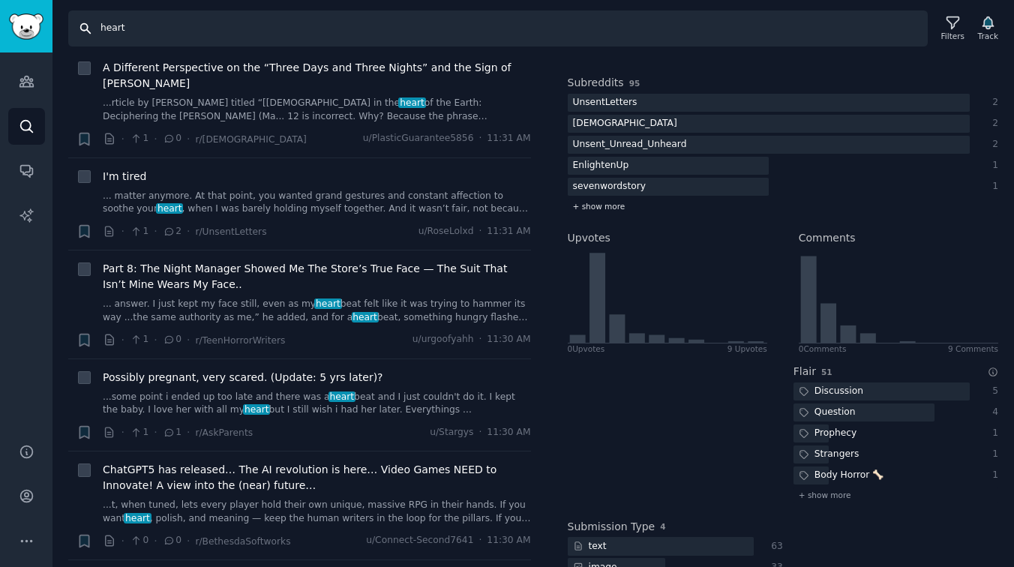
scroll to position [271, 0]
